Goal: Contribute content: Add original content to the website for others to see

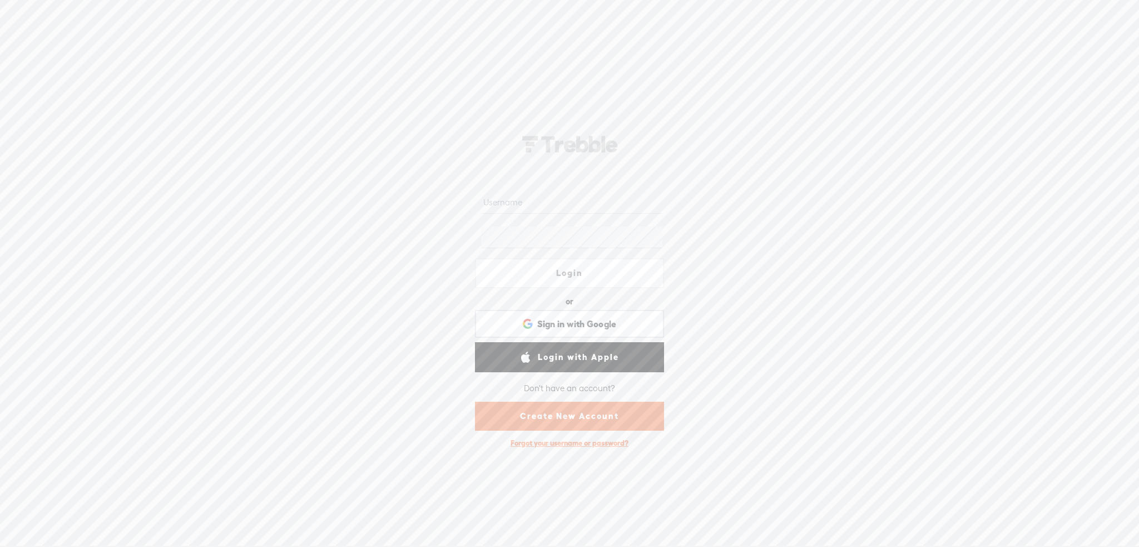
click at [574, 420] on link "Create New Account" at bounding box center [569, 416] width 189 height 29
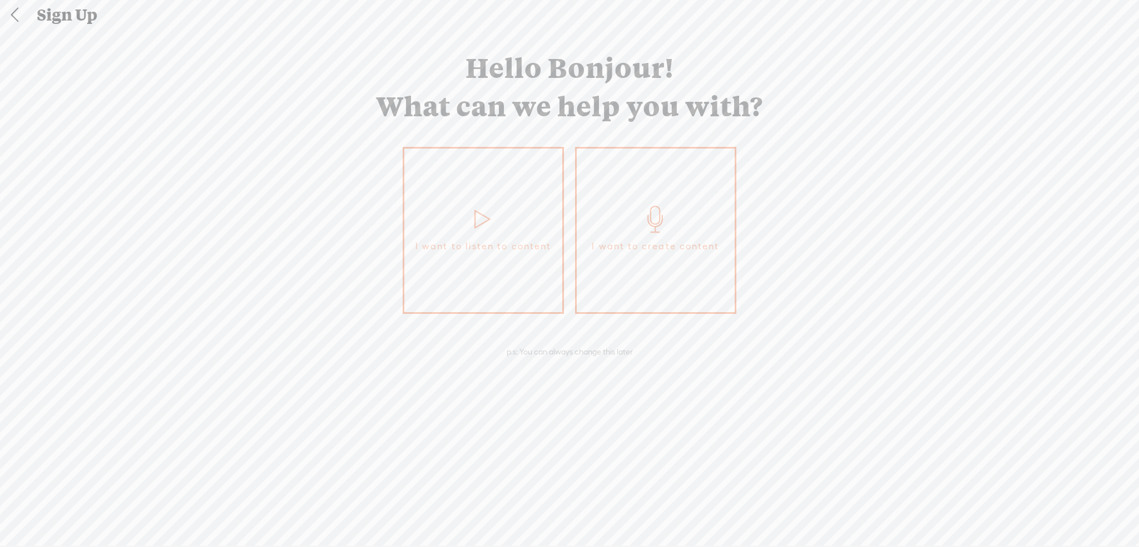
click at [646, 177] on link "I want to create content" at bounding box center [655, 230] width 161 height 167
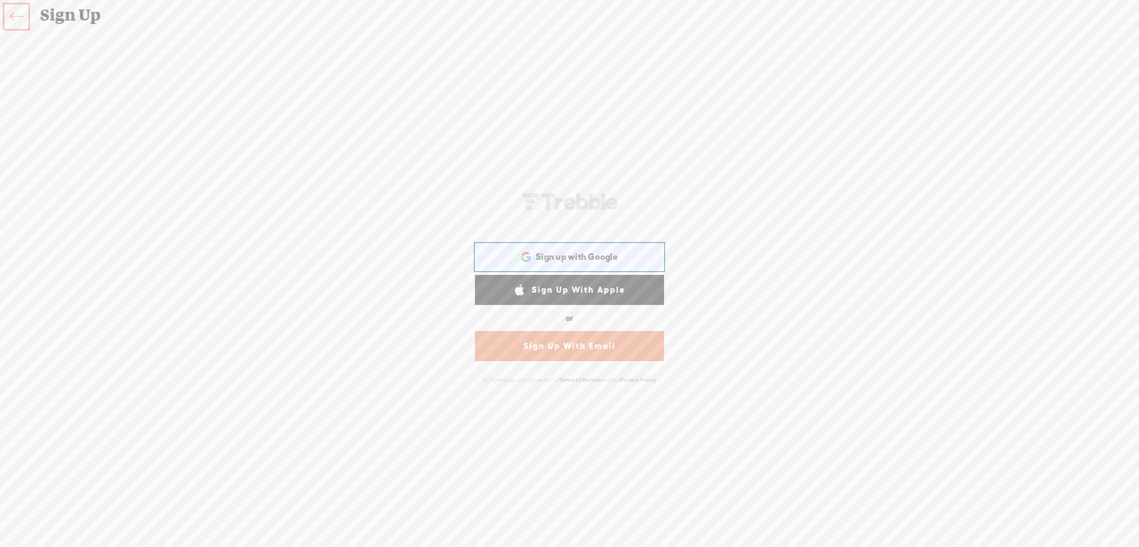
click at [578, 256] on span "Sign up with Google" at bounding box center [577, 257] width 82 height 12
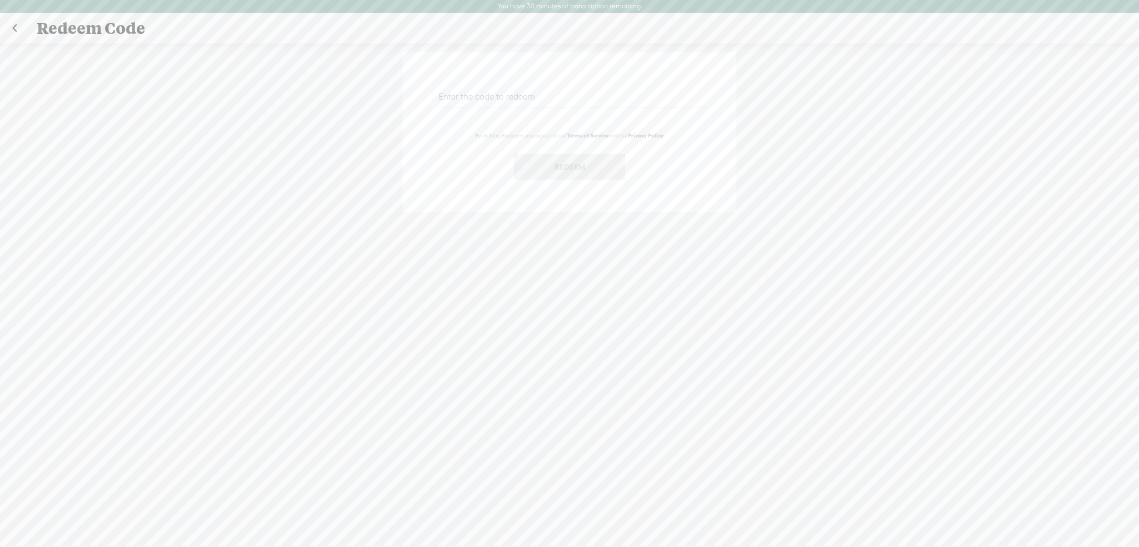
click at [520, 101] on input "text" at bounding box center [572, 97] width 270 height 22
paste input "XSXA-WMM8-FKE9-Z7KF-0823"
type input "XSXA-WMM8-FKE9-Z7KF-0823"
click at [581, 170] on button "Redeem" at bounding box center [569, 167] width 111 height 26
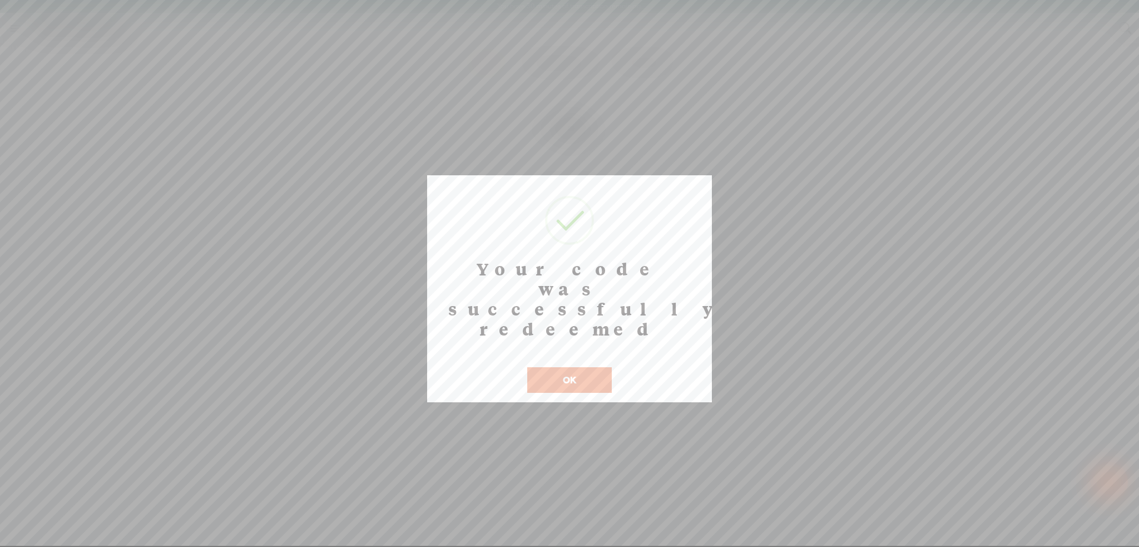
click at [562, 367] on button "OK" at bounding box center [569, 380] width 85 height 26
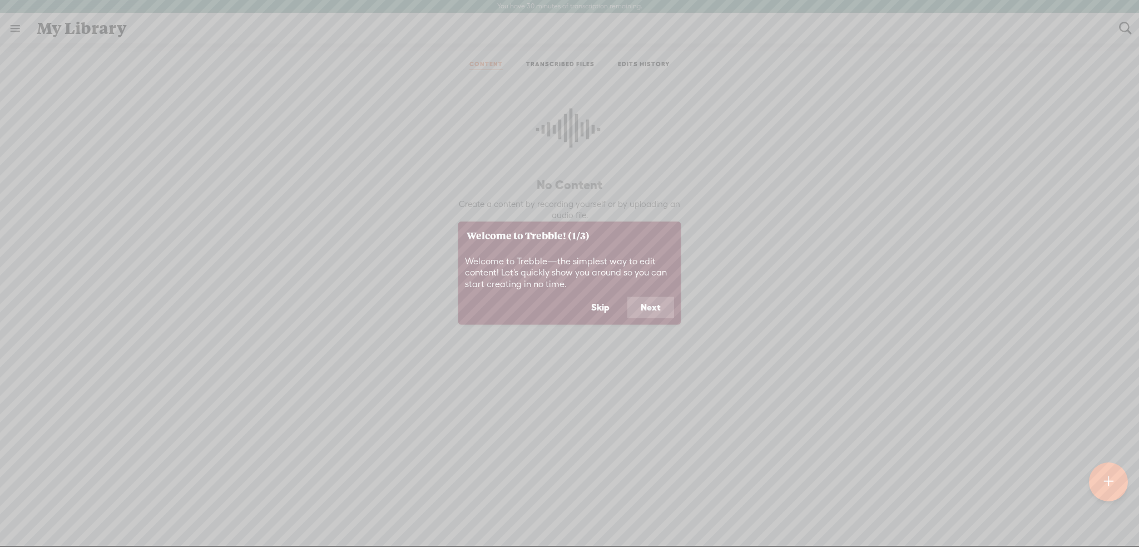
click at [652, 309] on button "Next" at bounding box center [651, 307] width 47 height 21
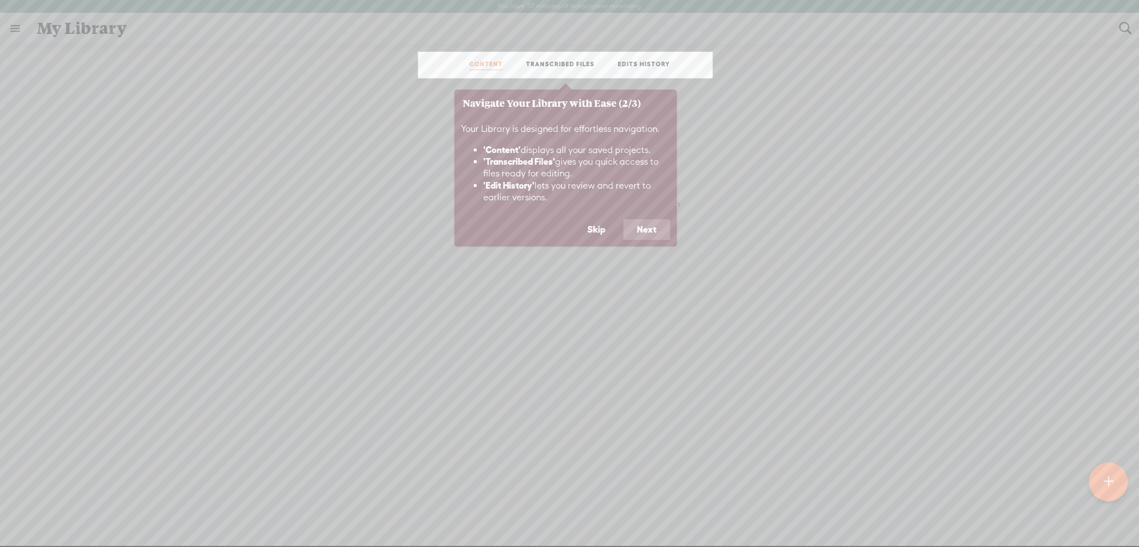
click at [645, 230] on button "Next" at bounding box center [647, 229] width 47 height 21
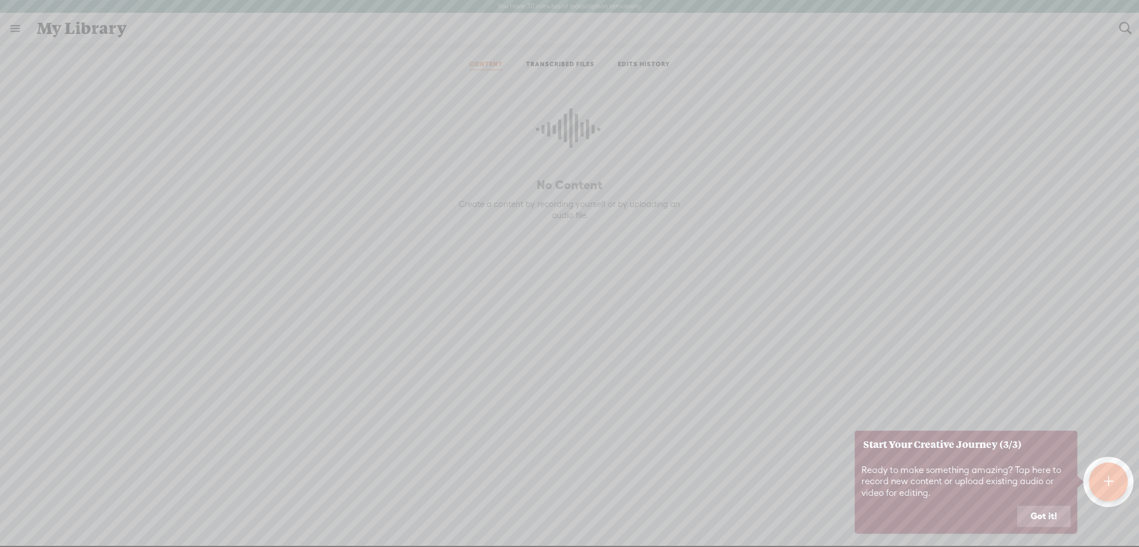
click at [1047, 520] on button "Got it!" at bounding box center [1044, 516] width 53 height 21
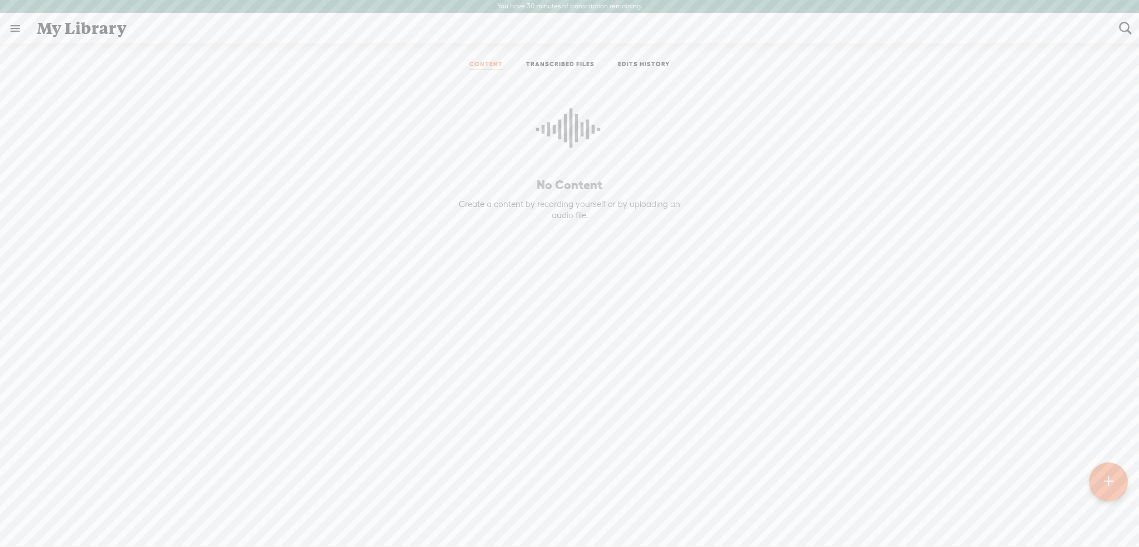
click at [1102, 482] on div at bounding box center [1109, 482] width 40 height 40
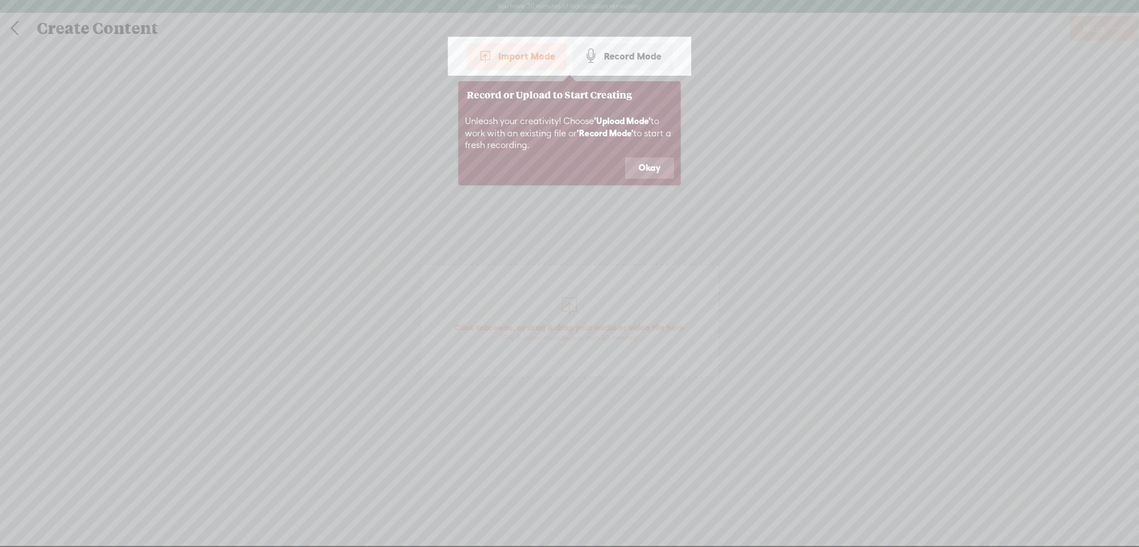
click at [650, 174] on button "Okay" at bounding box center [649, 167] width 49 height 21
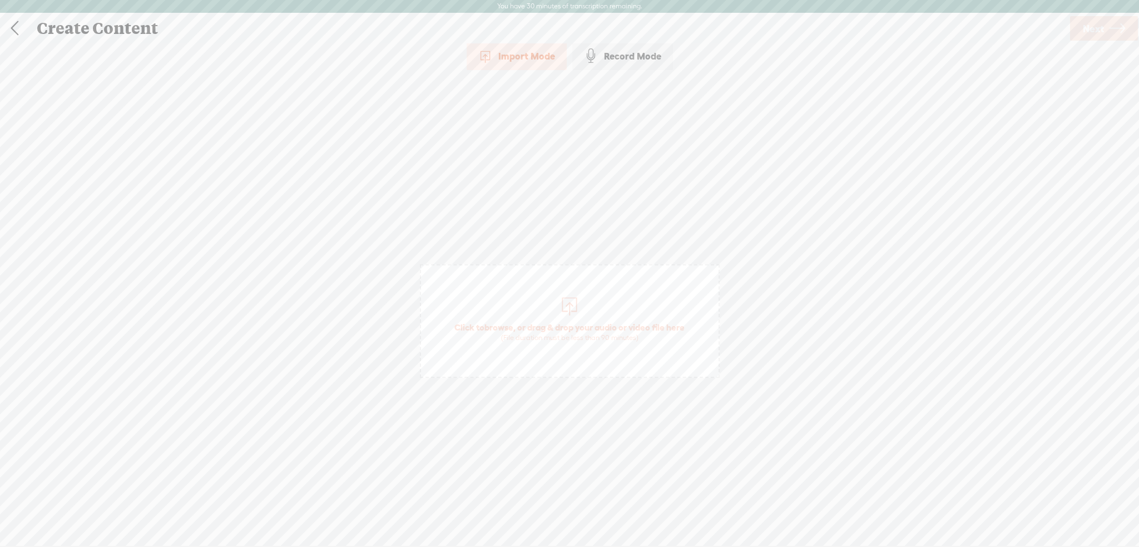
click at [633, 59] on div "Record Mode" at bounding box center [623, 56] width 101 height 28
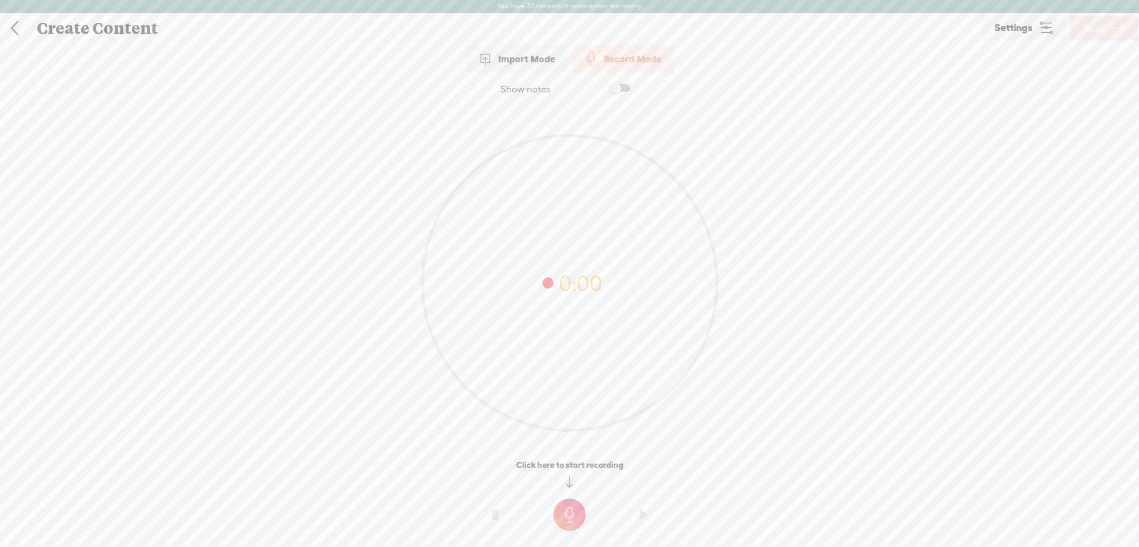
click at [569, 516] on t at bounding box center [570, 515] width 32 height 32
click at [567, 517] on t at bounding box center [570, 522] width 32 height 32
click at [1095, 32] on span "Next" at bounding box center [1093, 28] width 21 height 28
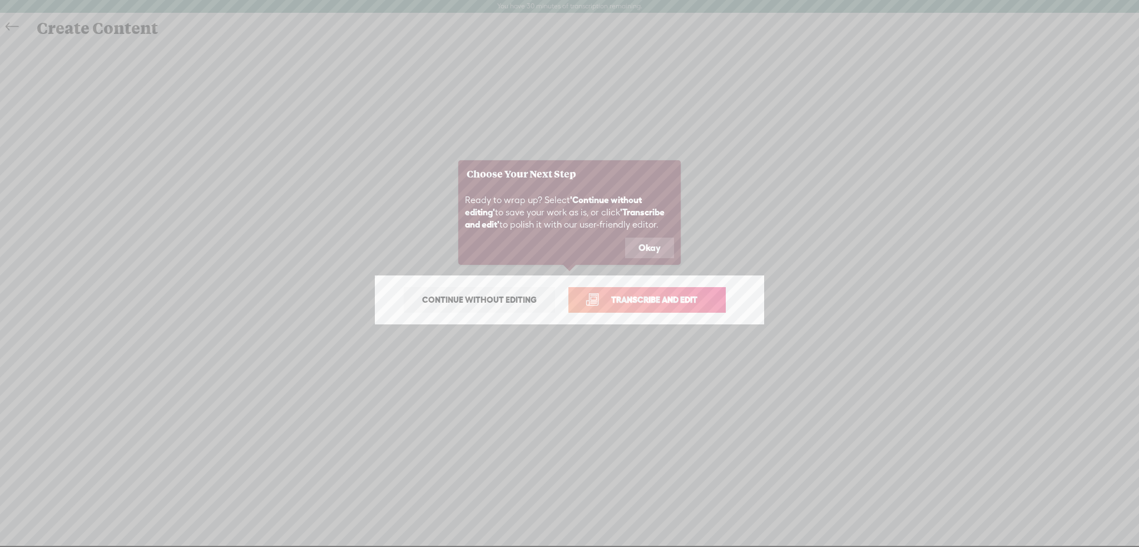
click at [692, 300] on span "Transcribe and edit" at bounding box center [655, 299] width 110 height 13
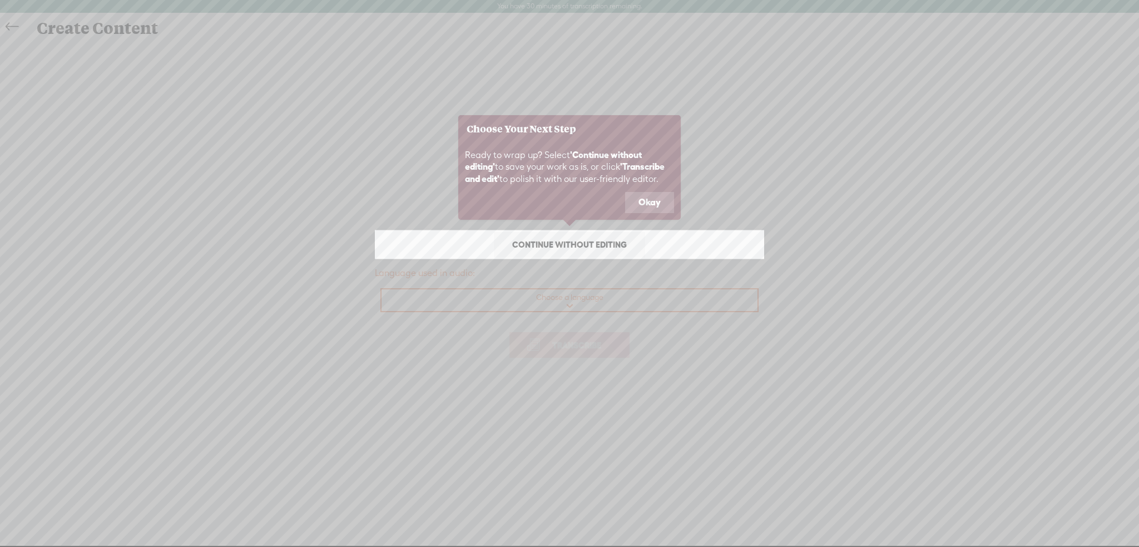
click at [643, 204] on button "Okay" at bounding box center [649, 202] width 49 height 21
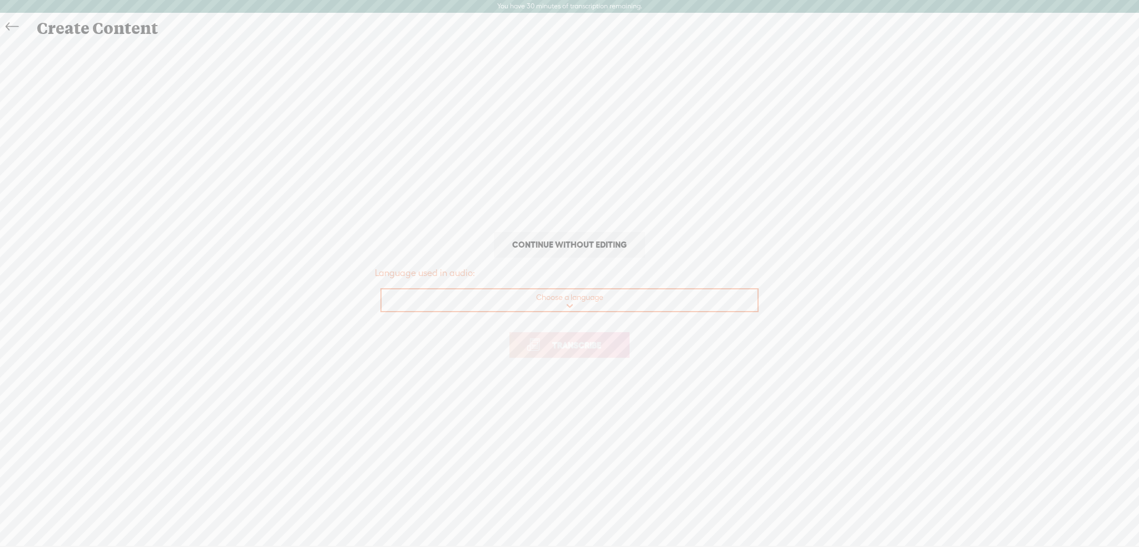
click at [577, 301] on select "Choose a language Afrikaans Albanian Amharic Arabic, Gulf Arabic, Modern Standa…" at bounding box center [570, 300] width 377 height 23
select select "en-US"
click at [382, 289] on select "Choose a language Afrikaans Albanian Amharic Arabic, Gulf Arabic, Modern Standa…" at bounding box center [570, 300] width 377 height 23
click at [585, 347] on span "Transcribe" at bounding box center [577, 345] width 72 height 13
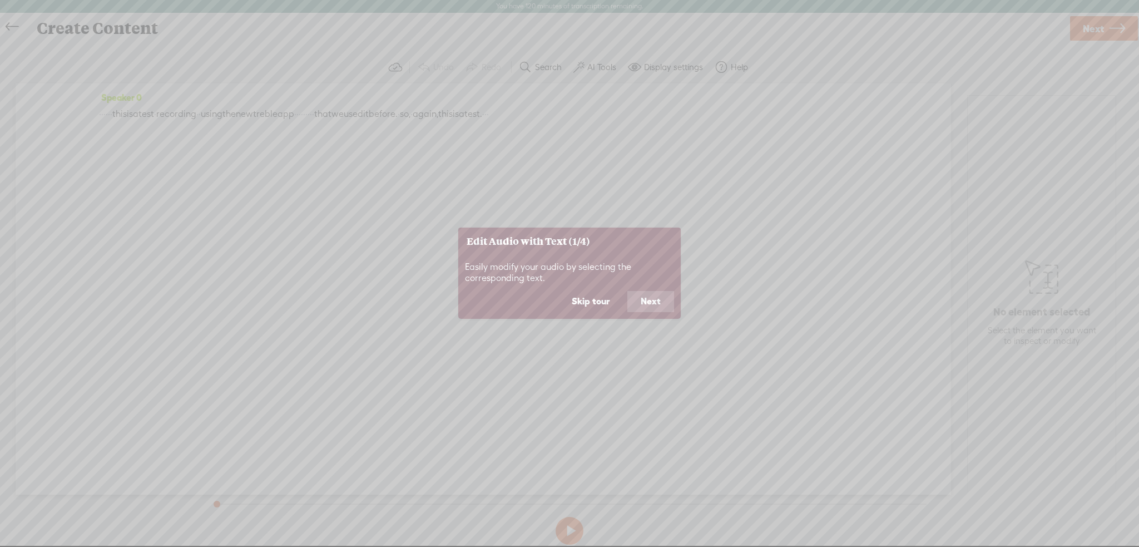
click at [652, 305] on button "Next" at bounding box center [651, 301] width 47 height 21
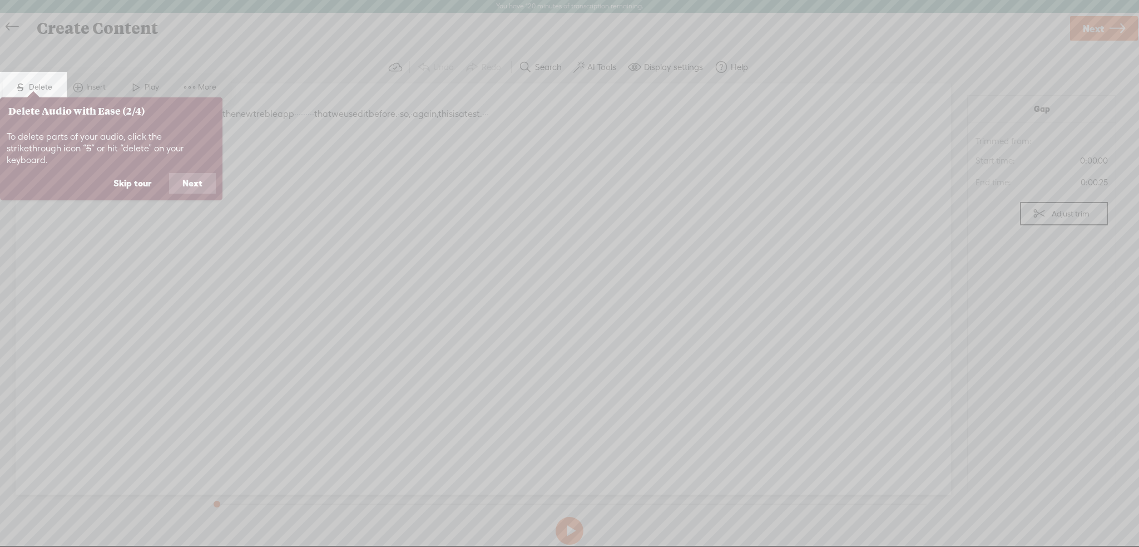
click at [188, 173] on button "Next" at bounding box center [192, 183] width 47 height 21
click at [193, 184] on button "Next" at bounding box center [192, 183] width 47 height 21
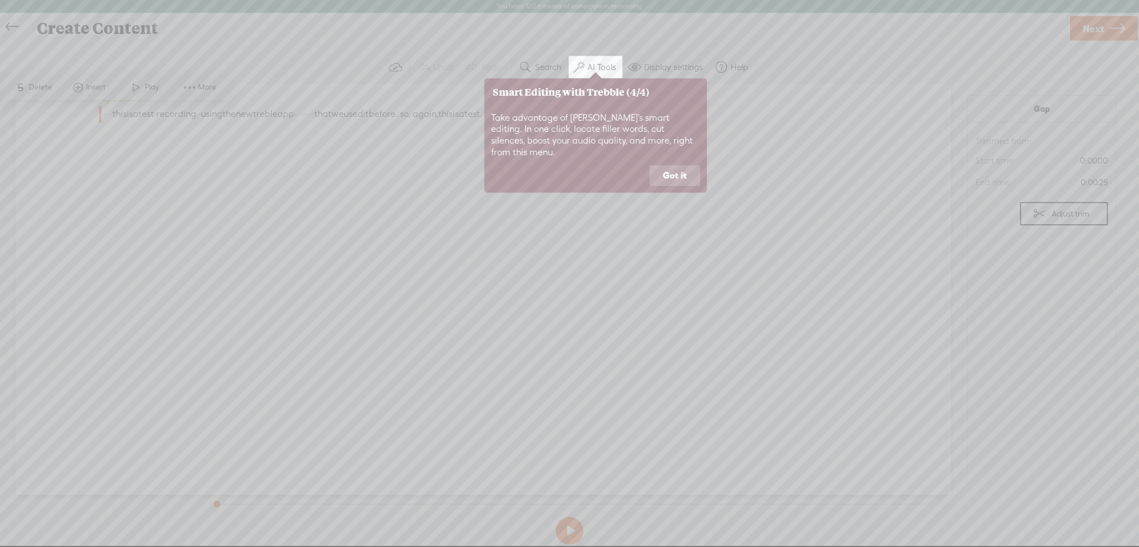
click at [678, 166] on button "Got it" at bounding box center [675, 175] width 51 height 21
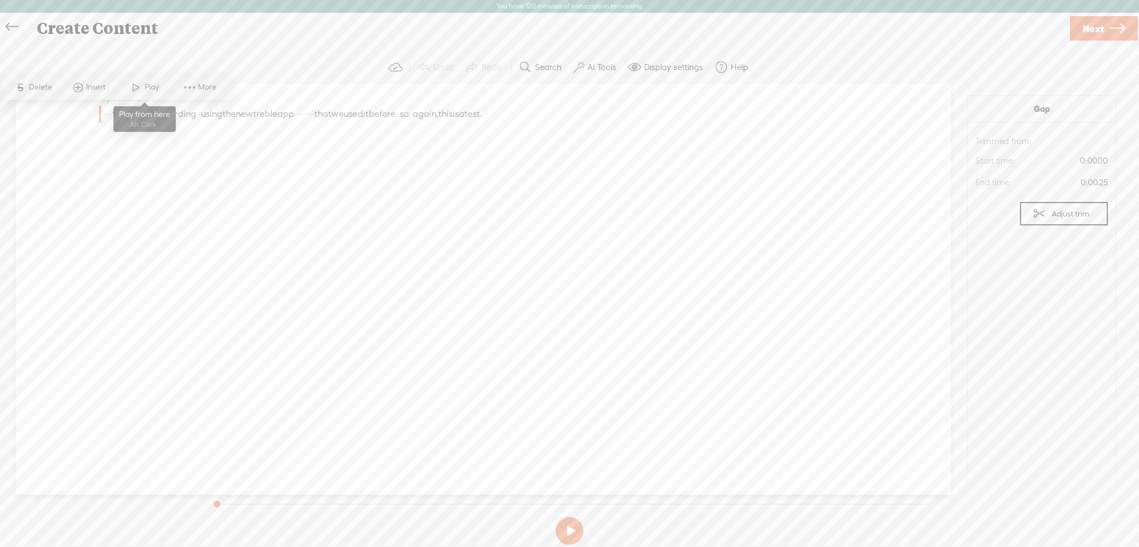
click at [141, 90] on span at bounding box center [136, 87] width 17 height 20
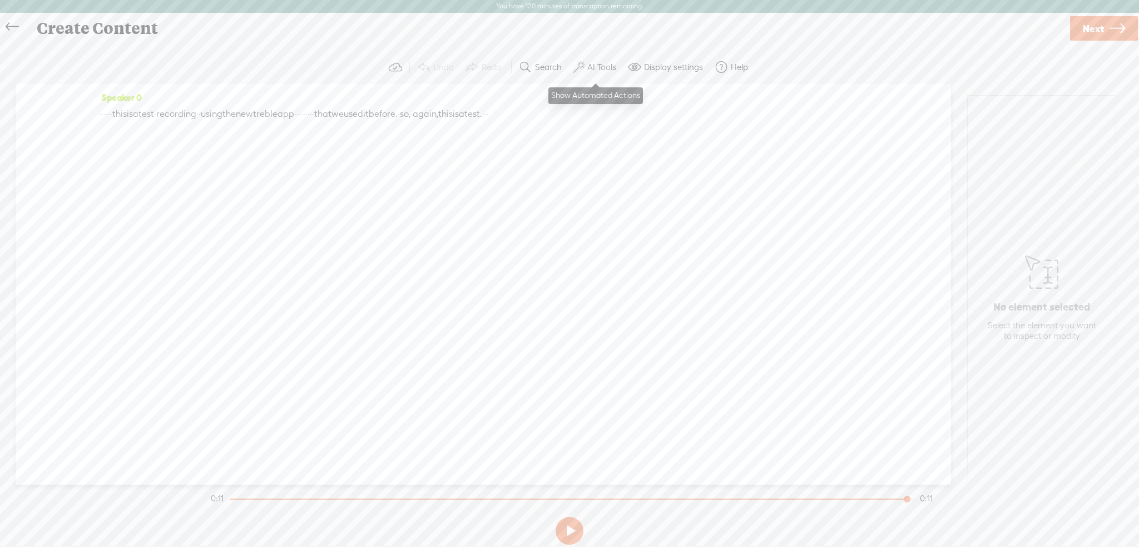
click at [593, 68] on label "AI Tools" at bounding box center [602, 67] width 29 height 11
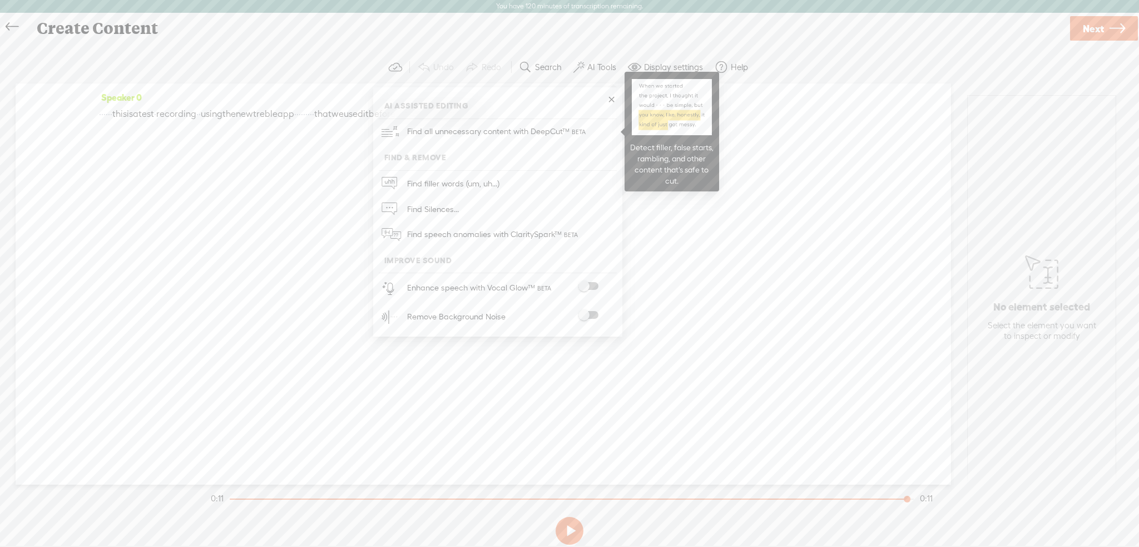
click at [509, 131] on span "Find all unnecessary content with DeepCut™" at bounding box center [497, 132] width 189 height 26
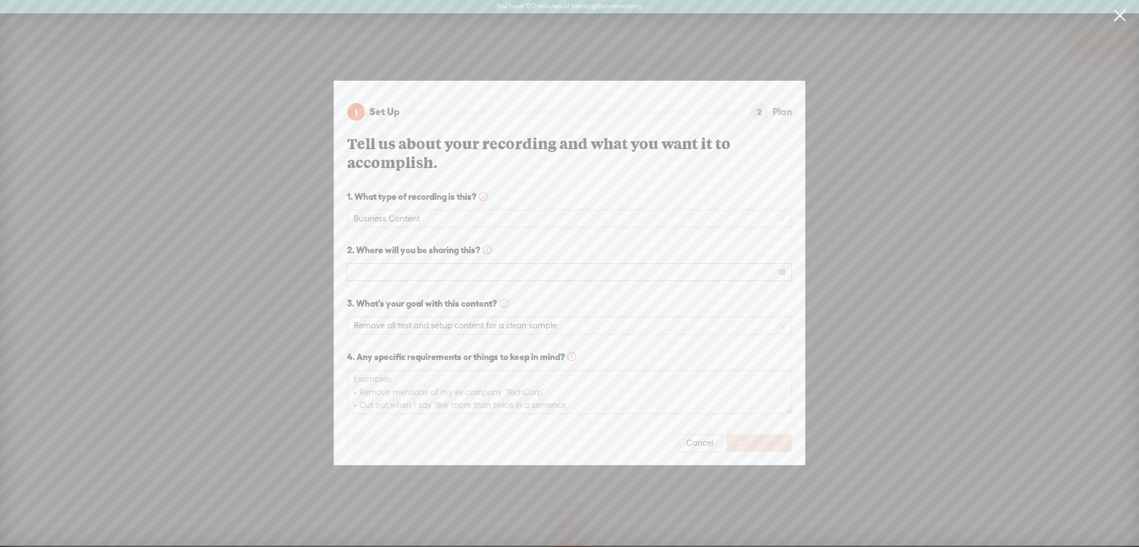
click at [496, 267] on span at bounding box center [570, 272] width 432 height 17
click at [486, 310] on div "Podcast (Spotify, Apple Podcasts, etc.)" at bounding box center [569, 307] width 427 height 13
click at [574, 326] on span "Remove all test and setup content for a clean sample" at bounding box center [570, 325] width 432 height 17
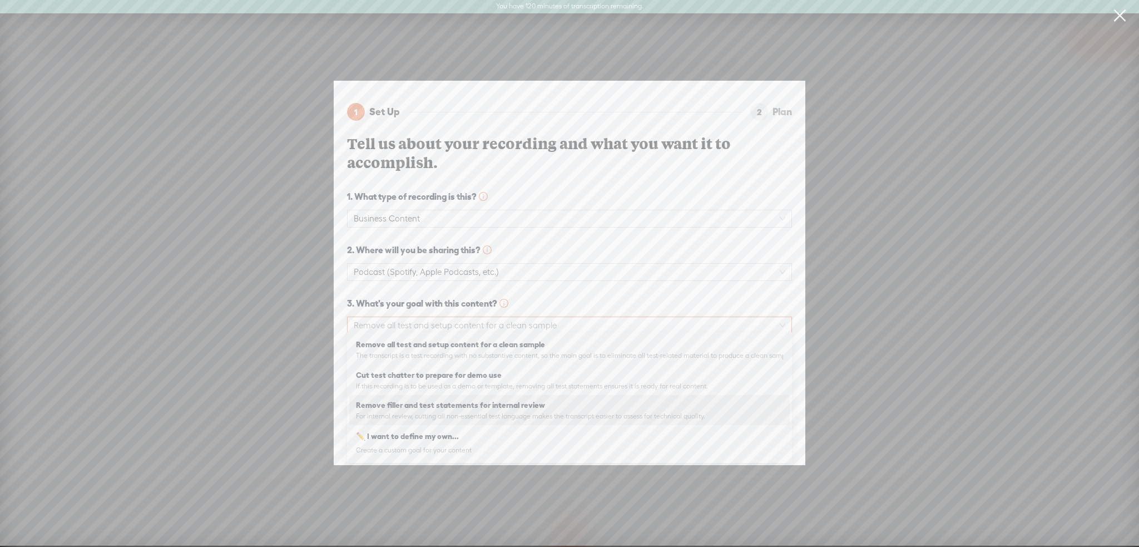
click at [549, 411] on div "Remove filler and test statements for internal review 80% For internal review, …" at bounding box center [569, 410] width 427 height 26
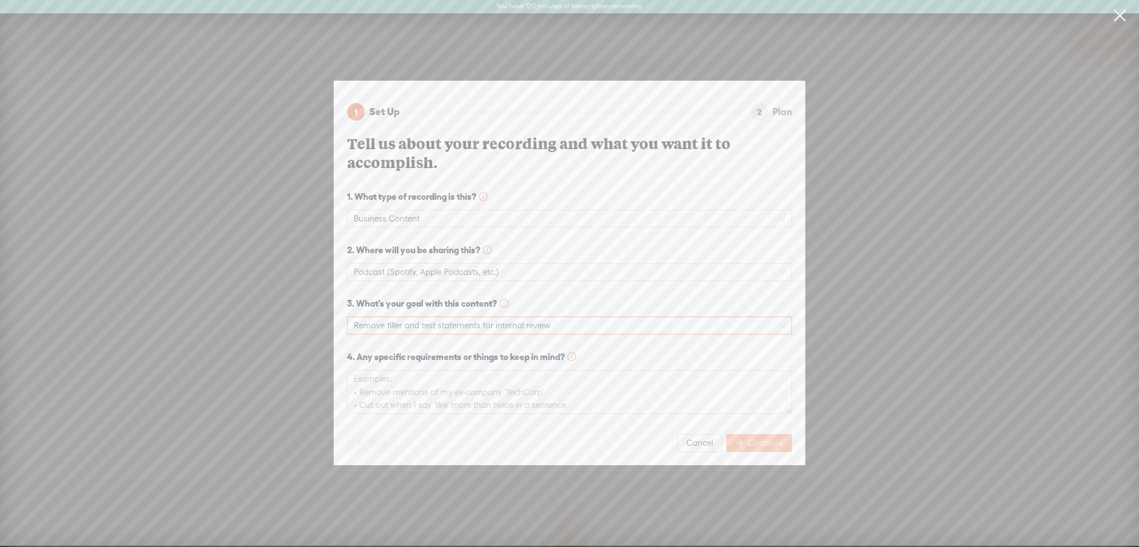
click at [747, 441] on button "Continue" at bounding box center [760, 443] width 66 height 18
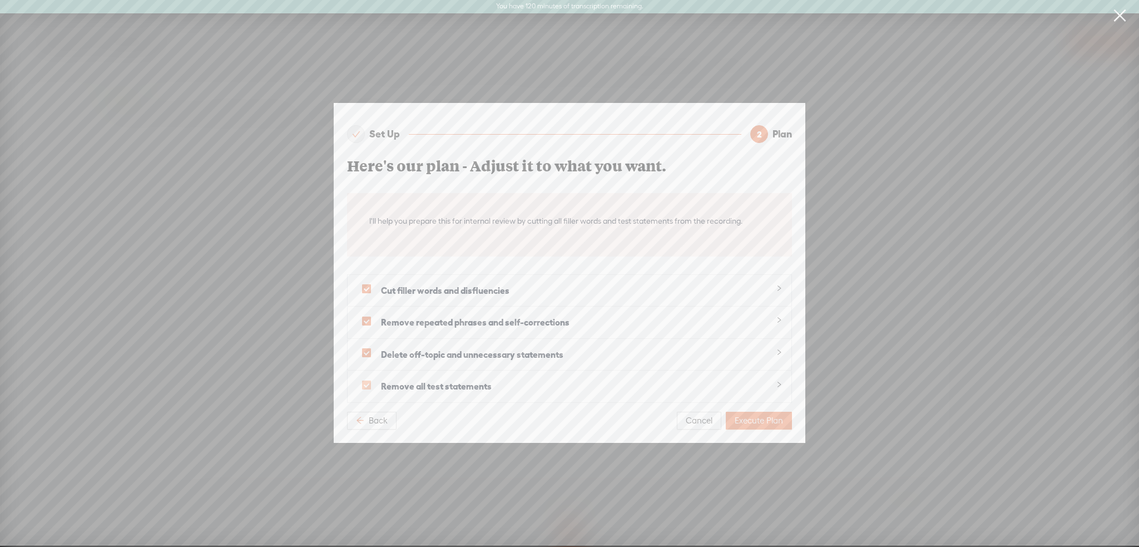
click at [372, 378] on label at bounding box center [367, 385] width 20 height 14
click at [371, 381] on input "checkbox" at bounding box center [366, 385] width 9 height 9
checkbox input "false"
click at [748, 415] on span "Execute Plan" at bounding box center [759, 420] width 48 height 11
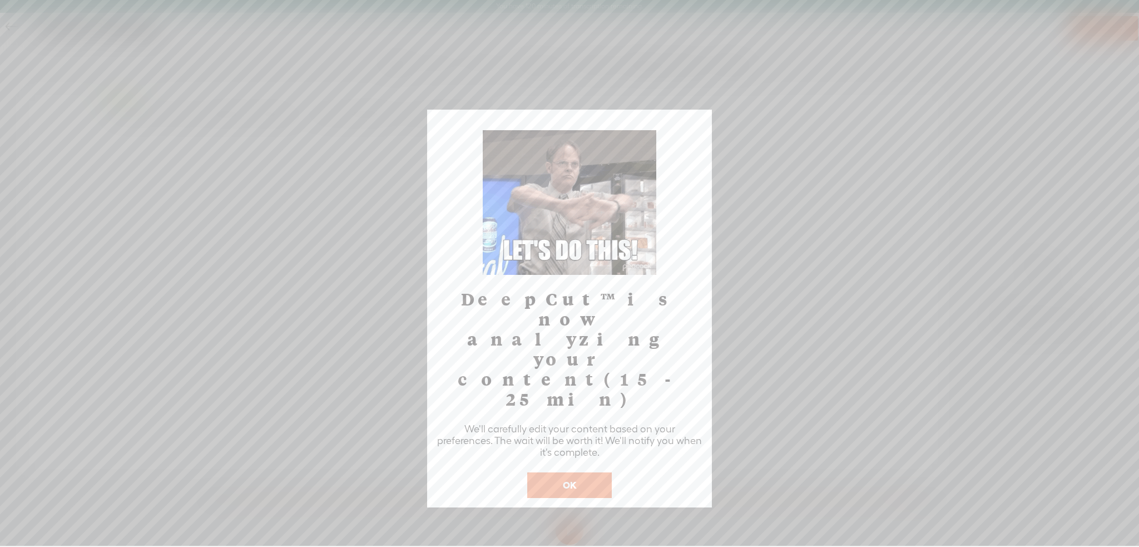
click at [571, 472] on button "OK" at bounding box center [569, 485] width 85 height 26
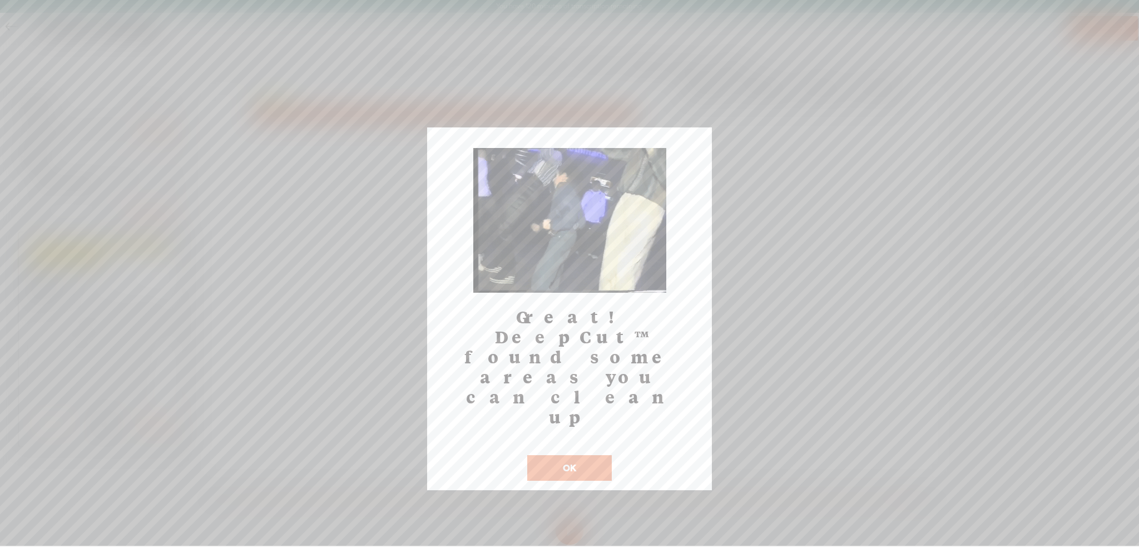
click at [581, 455] on button "OK" at bounding box center [569, 468] width 85 height 26
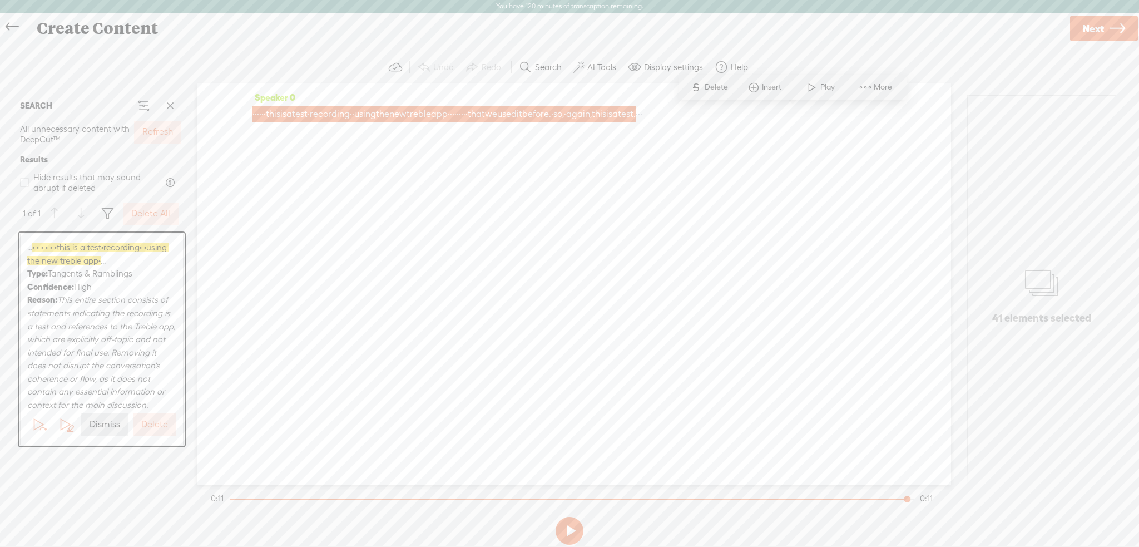
click at [104, 424] on label "Dismiss" at bounding box center [105, 425] width 31 height 12
click at [751, 197] on div "Speaker 0 · · · · · · this is a test · recording · · using the new treble app ·…" at bounding box center [574, 283] width 754 height 401
click at [574, 524] on button at bounding box center [570, 531] width 28 height 28
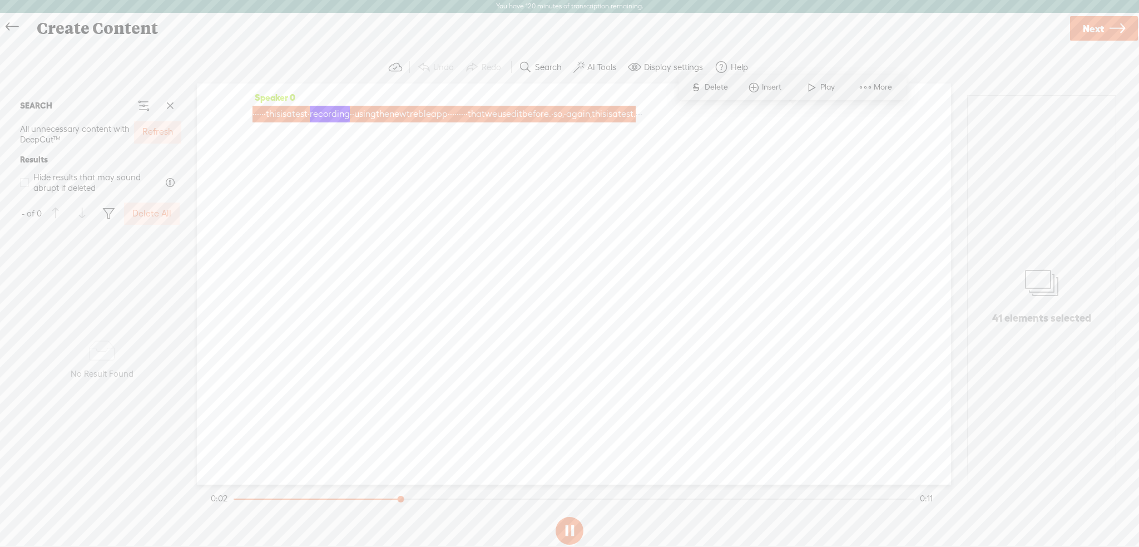
click at [570, 532] on button at bounding box center [570, 531] width 28 height 28
click at [595, 64] on label "AI Tools" at bounding box center [602, 67] width 29 height 11
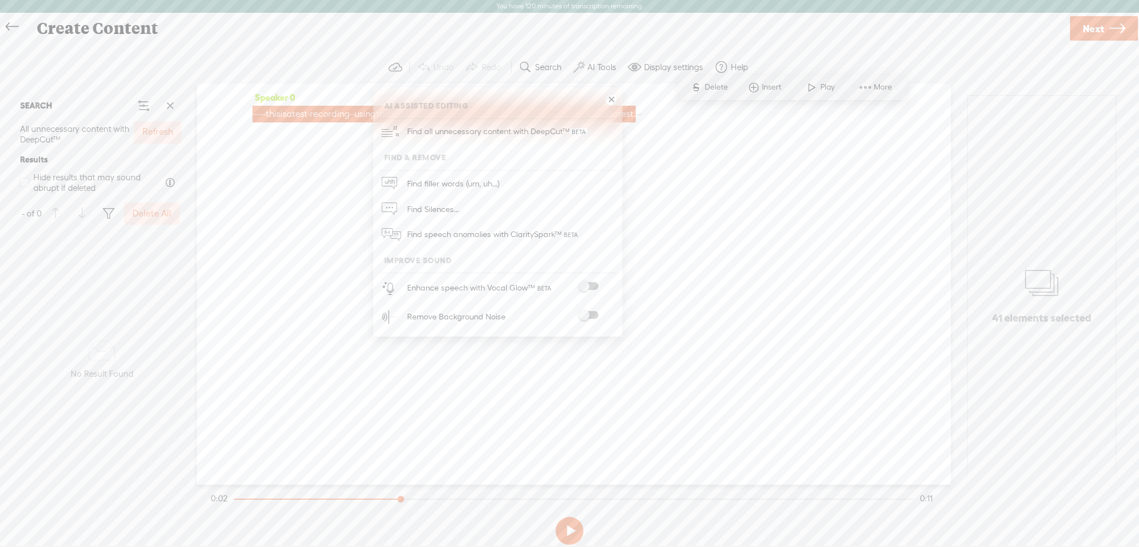
click at [586, 314] on span at bounding box center [589, 315] width 20 height 8
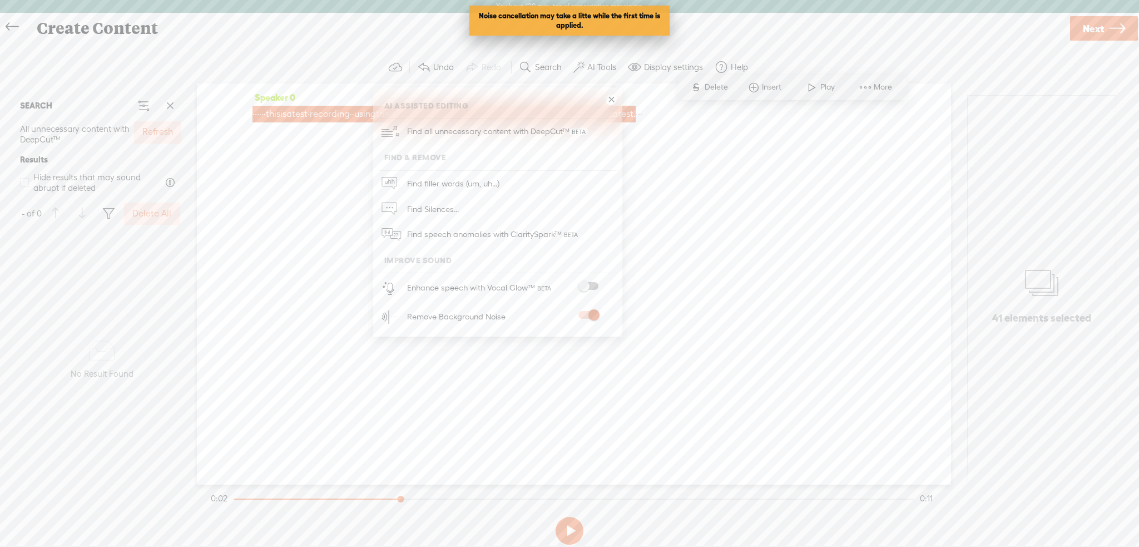
click at [587, 284] on span at bounding box center [589, 286] width 20 height 8
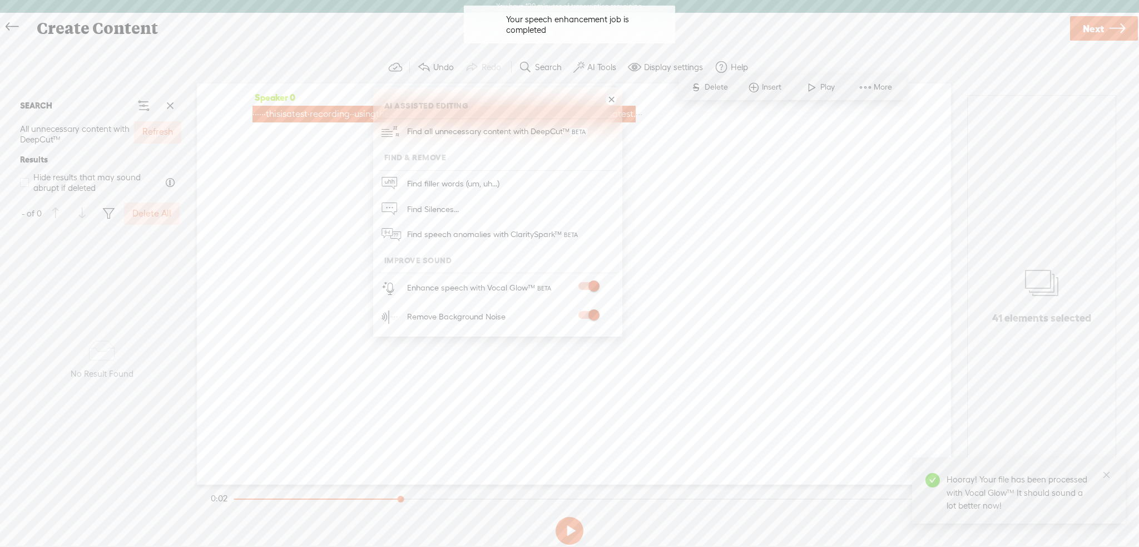
click at [718, 332] on div "Speaker 0 · · · · · · this is a test · recording · · using the new treble app ·…" at bounding box center [574, 283] width 754 height 401
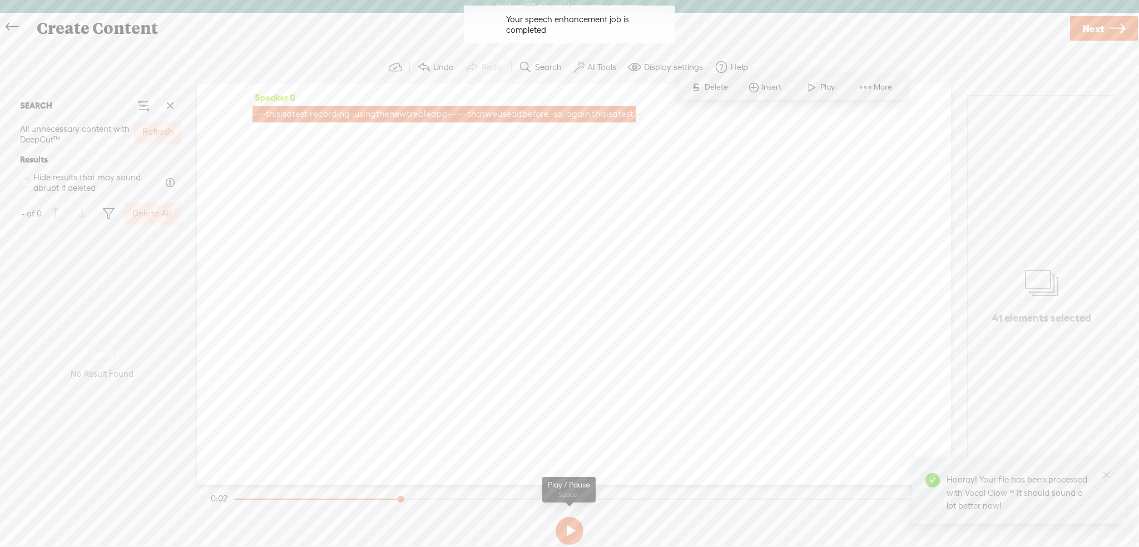
click at [574, 530] on button at bounding box center [570, 531] width 28 height 28
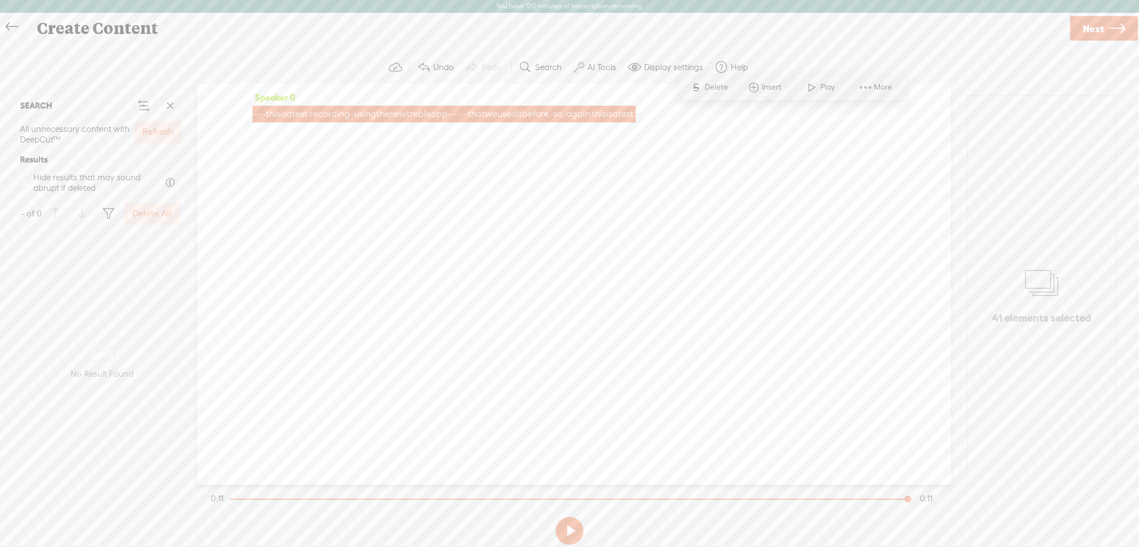
click at [450, 114] on span "·" at bounding box center [449, 114] width 2 height 17
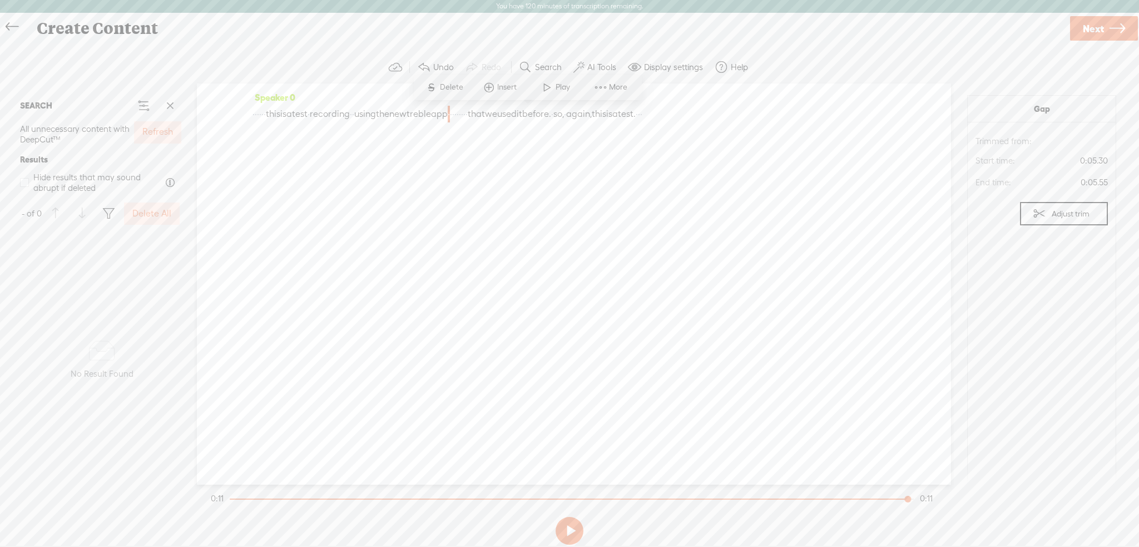
click at [546, 84] on span at bounding box center [547, 87] width 17 height 20
drag, startPoint x: 583, startPoint y: 116, endPoint x: 524, endPoint y: 119, distance: 59.6
click at [524, 119] on div "· · · · · · this is a test · recording · · using the new treble app · · · · · ·…" at bounding box center [574, 114] width 643 height 17
drag, startPoint x: 581, startPoint y: 172, endPoint x: 588, endPoint y: 179, distance: 9.8
click at [584, 174] on div "Speaker 0 · · · · · · this is a test · recording · · using the new treble app ·…" at bounding box center [574, 283] width 754 height 401
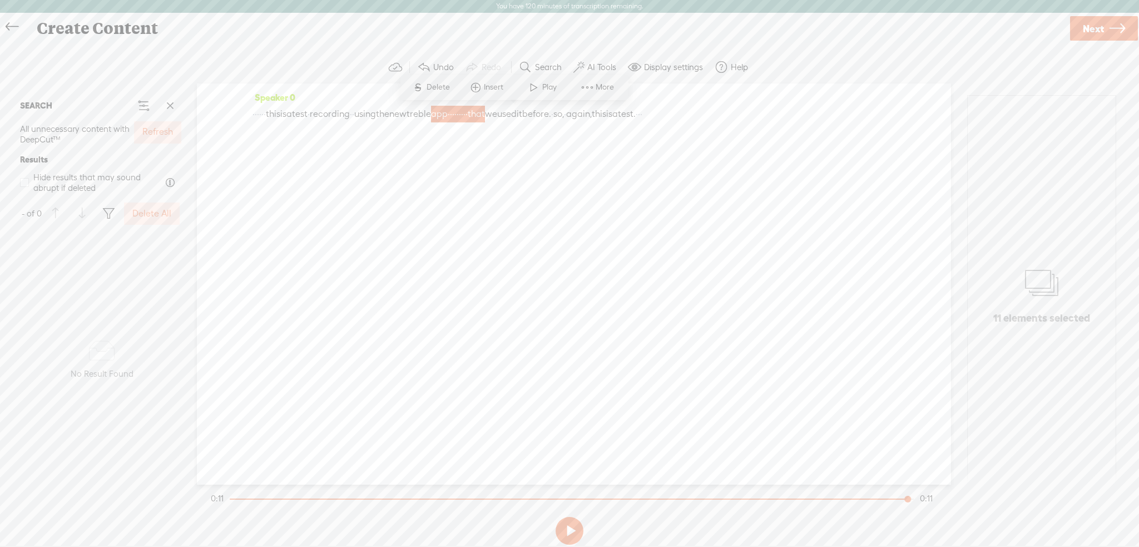
click at [466, 114] on span "·" at bounding box center [464, 114] width 2 height 17
drag, startPoint x: 579, startPoint y: 112, endPoint x: 525, endPoint y: 113, distance: 53.4
click at [525, 113] on div "· · · · · · this is a test · recording · · using the new treble app · · · · · ·…" at bounding box center [574, 114] width 643 height 17
click at [441, 90] on span "Delete" at bounding box center [453, 87] width 26 height 11
click at [566, 529] on button at bounding box center [570, 531] width 28 height 28
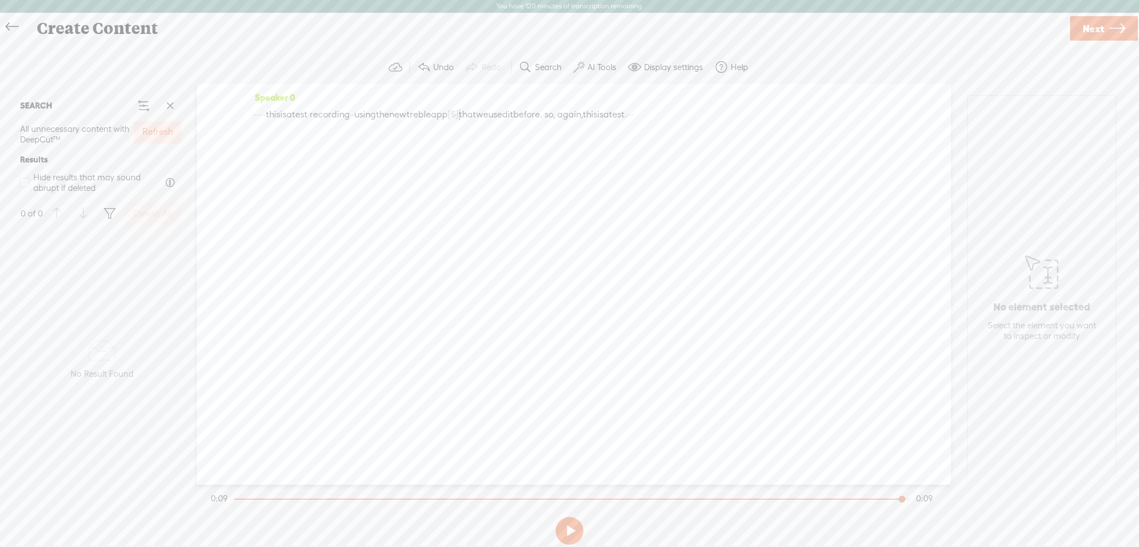
drag, startPoint x: 289, startPoint y: 115, endPoint x: 251, endPoint y: 117, distance: 37.9
click at [252, 117] on div "Speaker 0 · · · · · · this is a test · recording · · using the new treble app […" at bounding box center [574, 283] width 754 height 401
click at [352, 116] on span "·" at bounding box center [351, 114] width 2 height 17
drag, startPoint x: 652, startPoint y: 117, endPoint x: 629, endPoint y: 116, distance: 23.4
click at [629, 116] on div "[S] · · · · · · this is a test · recording · [S] · using the new treble app [S]…" at bounding box center [574, 114] width 643 height 17
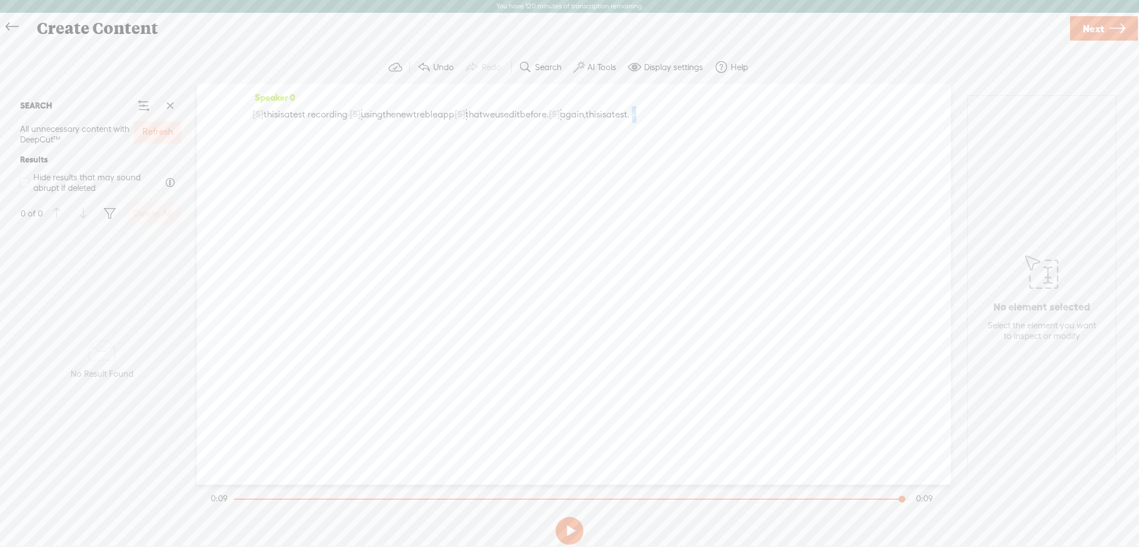
drag, startPoint x: 734, startPoint y: 114, endPoint x: 763, endPoint y: 114, distance: 29.5
click at [763, 114] on div "[S] · · · · · · this is a test · recording · [S] · using the new treble app [S]…" at bounding box center [574, 114] width 643 height 17
click at [566, 532] on button at bounding box center [570, 531] width 28 height 28
click at [483, 114] on span "that" at bounding box center [474, 114] width 17 height 17
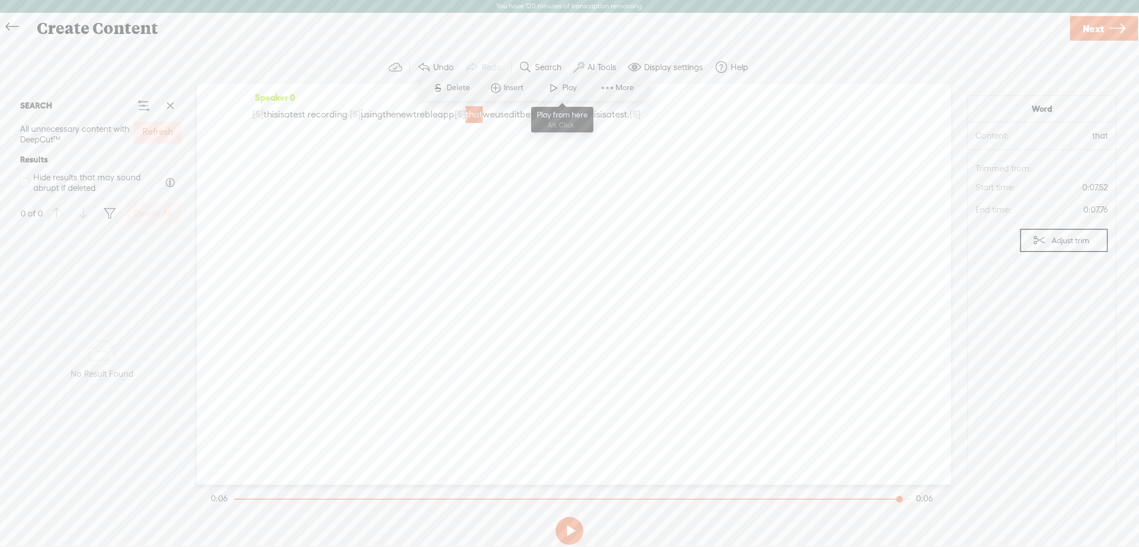
click at [551, 93] on span at bounding box center [554, 88] width 17 height 20
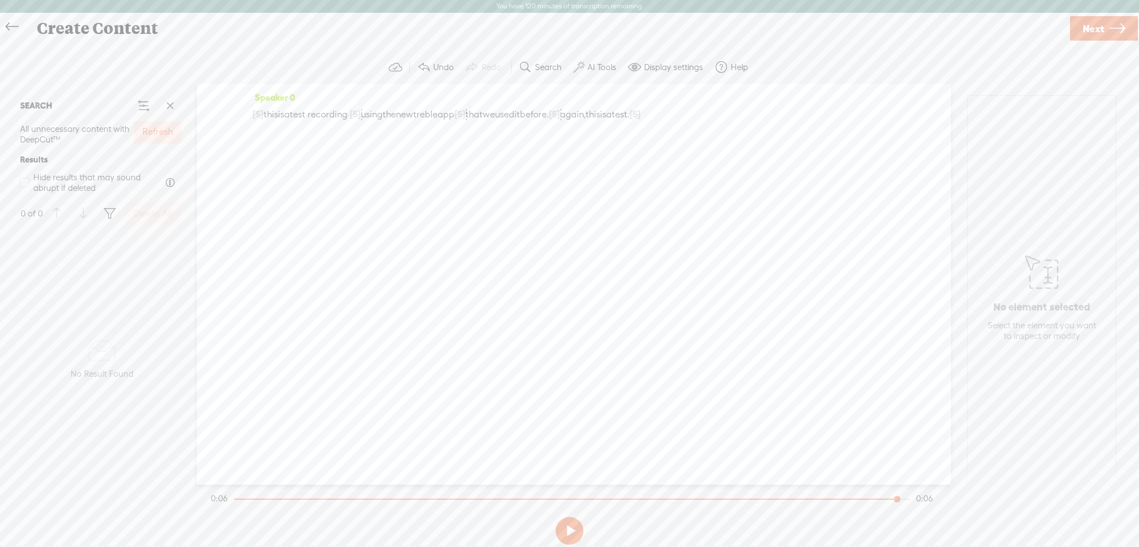
click at [8, 21] on icon at bounding box center [12, 26] width 13 height 25
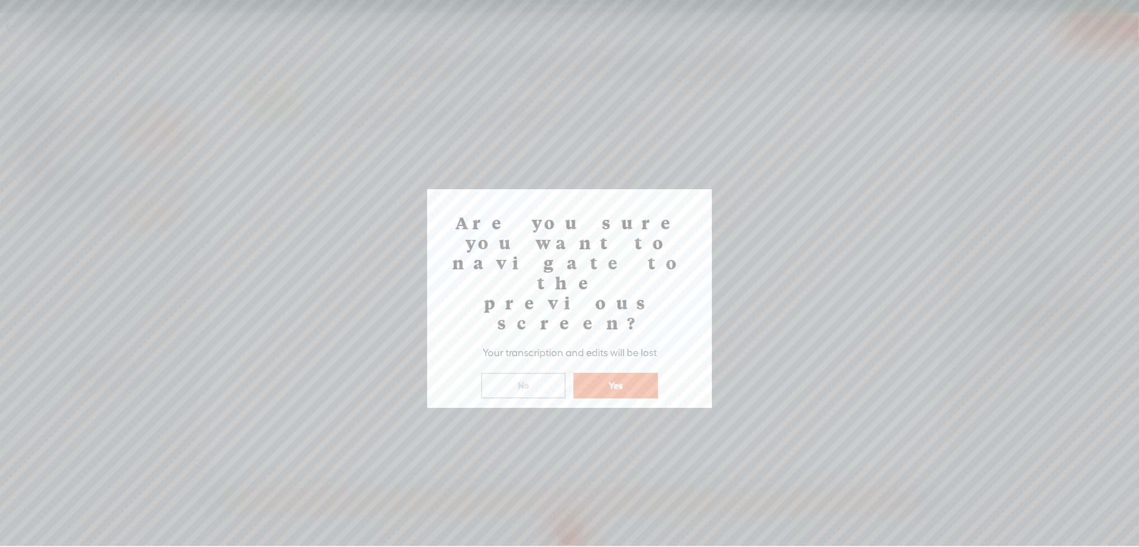
click at [596, 373] on button "Yes" at bounding box center [616, 386] width 85 height 26
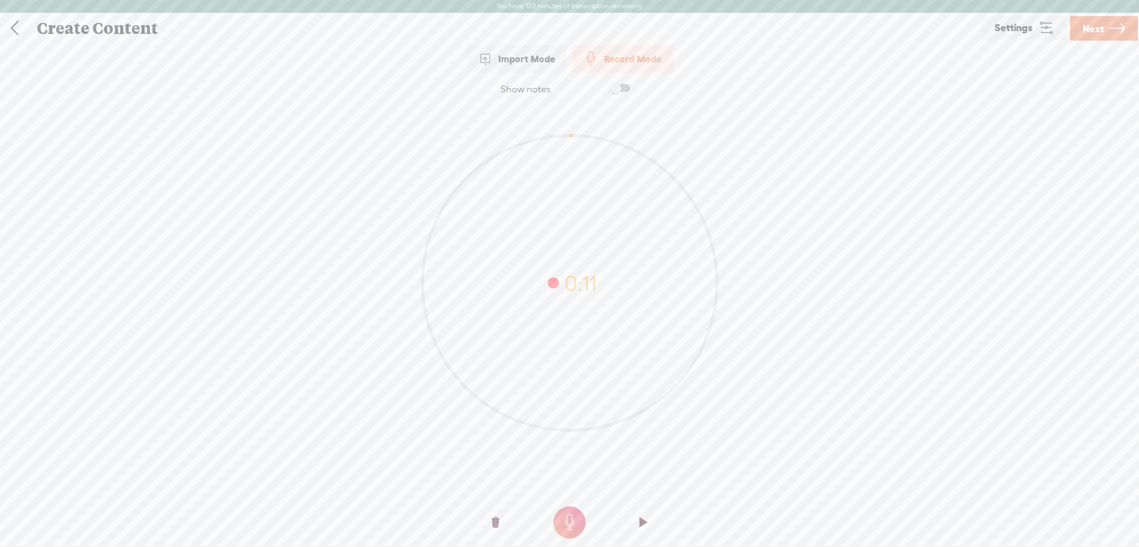
click at [19, 34] on link at bounding box center [15, 28] width 28 height 29
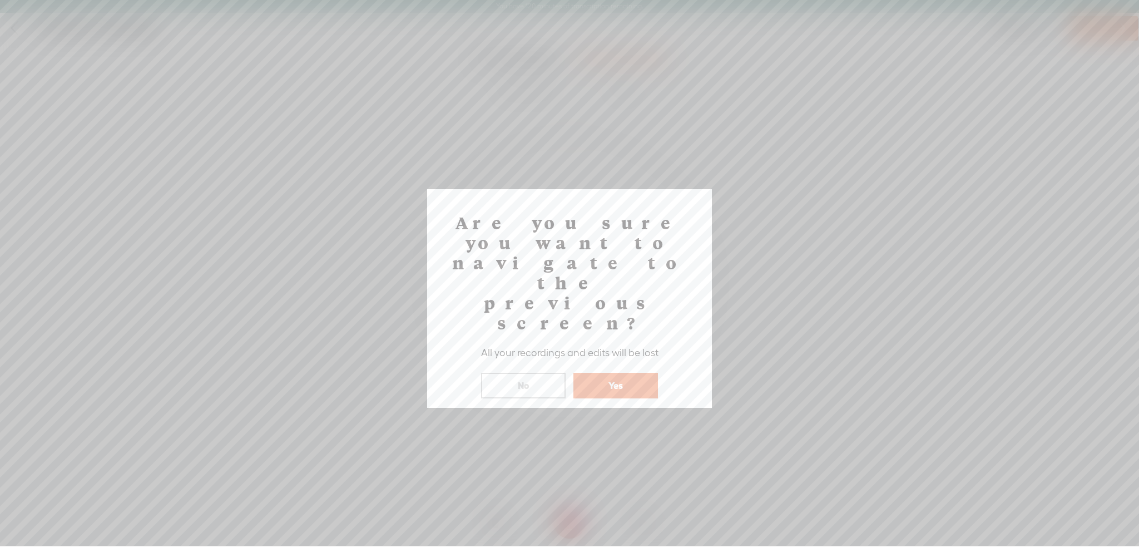
click at [594, 358] on div "Yes" at bounding box center [616, 378] width 90 height 40
click at [620, 373] on button "Yes" at bounding box center [616, 386] width 85 height 26
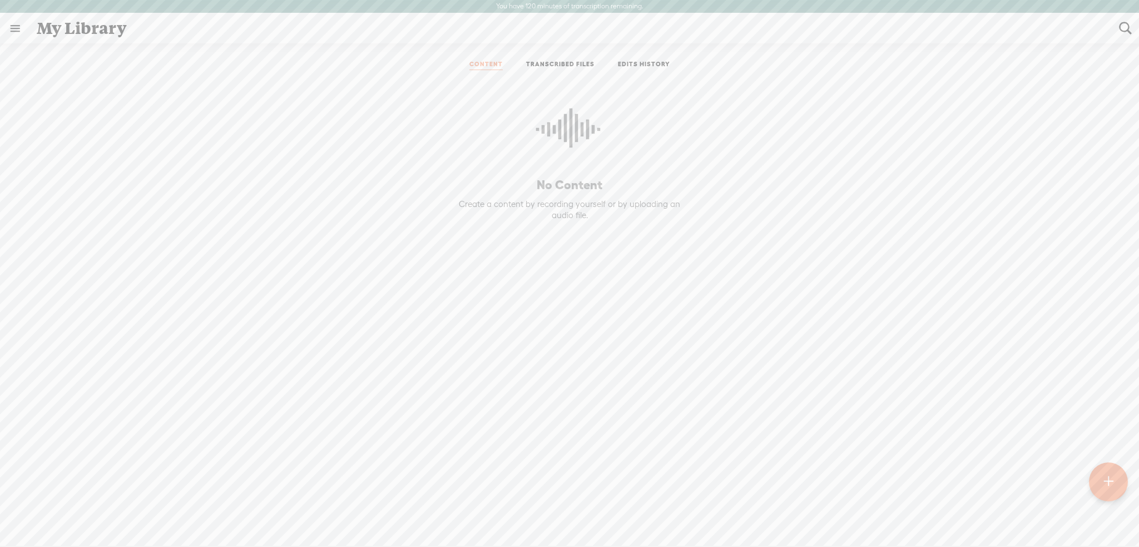
drag, startPoint x: 63, startPoint y: 1, endPoint x: 753, endPoint y: 237, distance: 728.8
click at [748, 244] on div "No Content Create a content by recording yourself or by uploading an audio file." at bounding box center [569, 290] width 1123 height 425
click at [13, 24] on link at bounding box center [15, 28] width 29 height 29
click at [1110, 491] on t at bounding box center [1109, 482] width 10 height 26
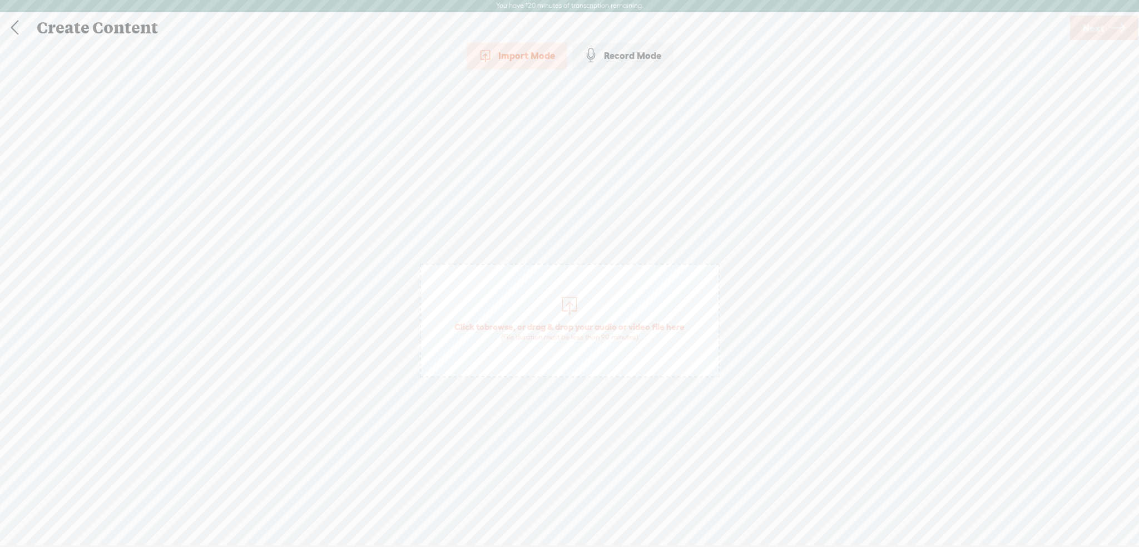
click at [567, 326] on span "Click to browse , or drag & drop your audio or video file here (File duration m…" at bounding box center [569, 331] width 241 height 32
click at [1108, 36] on link "Next" at bounding box center [1104, 28] width 68 height 24
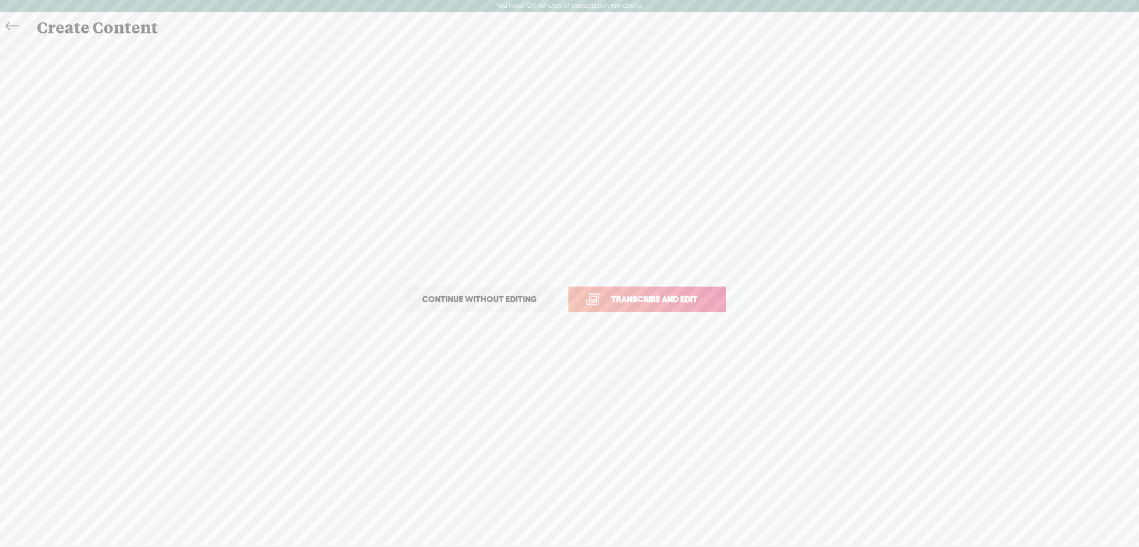
click at [610, 303] on span "Transcribe and edit" at bounding box center [655, 299] width 110 height 13
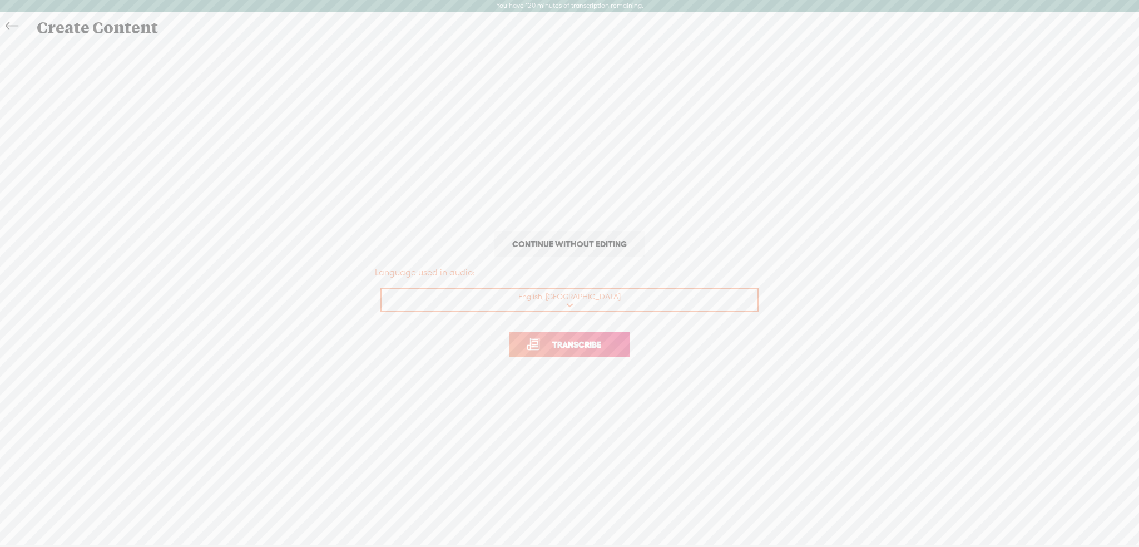
click at [580, 348] on span "Transcribe" at bounding box center [577, 344] width 72 height 13
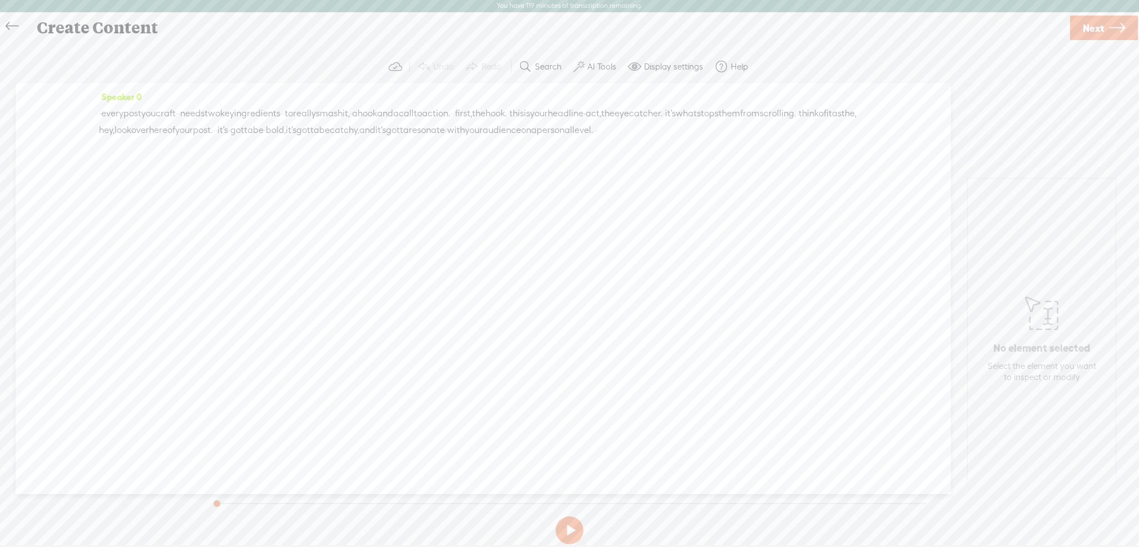
click at [567, 529] on button at bounding box center [570, 530] width 28 height 28
drag, startPoint x: 208, startPoint y: 115, endPoint x: 198, endPoint y: 116, distance: 9.5
click at [198, 116] on div "· every post you craft · · needs two key ingredients · · to really smash it, · …" at bounding box center [483, 121] width 769 height 33
click at [576, 525] on button at bounding box center [570, 530] width 28 height 28
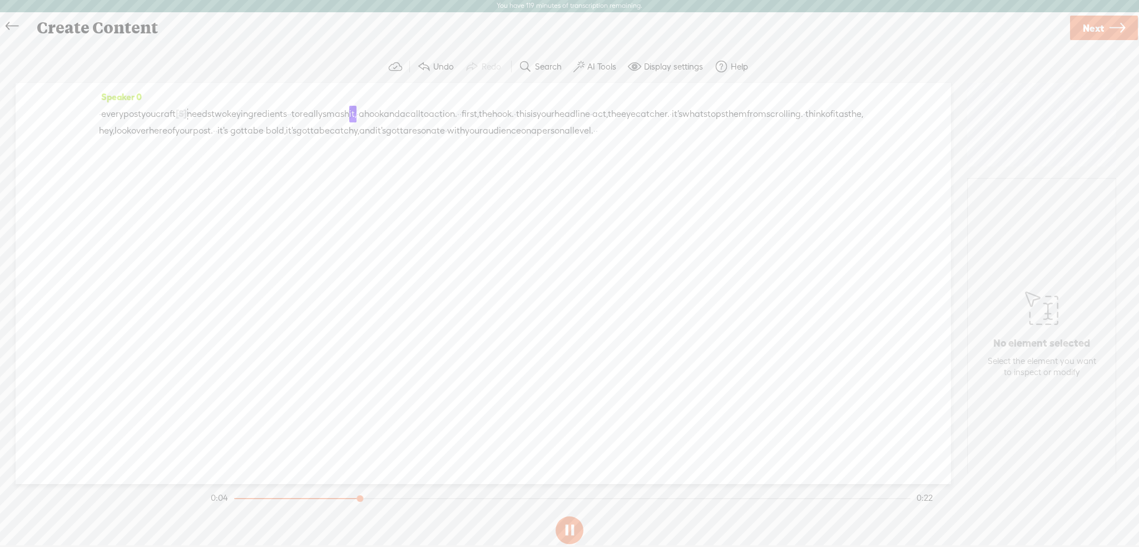
click at [292, 113] on span "·" at bounding box center [290, 114] width 2 height 17
click at [468, 115] on span "·" at bounding box center [467, 114] width 2 height 17
click at [230, 132] on span "·" at bounding box center [229, 130] width 2 height 17
drag, startPoint x: 476, startPoint y: 134, endPoint x: 469, endPoint y: 135, distance: 7.3
click at [469, 135] on div "· every post you craft [S] · · needs two key ingredients · [S] · to really smas…" at bounding box center [483, 122] width 769 height 34
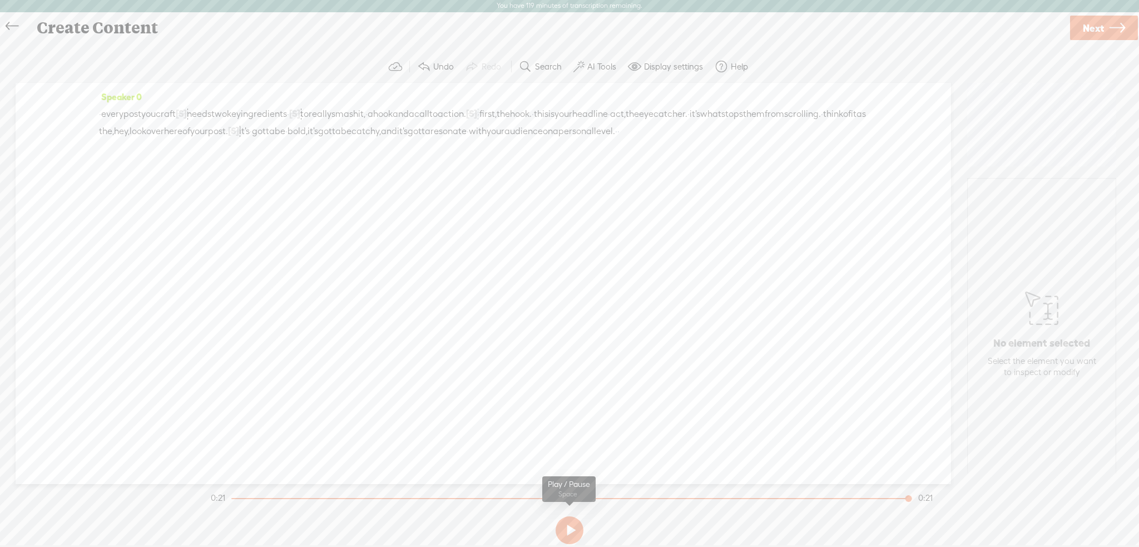
click at [569, 529] on button at bounding box center [570, 530] width 28 height 28
click at [252, 131] on span "·" at bounding box center [251, 131] width 2 height 17
click at [297, 134] on span "·" at bounding box center [295, 131] width 2 height 17
click at [250, 134] on span "it's" at bounding box center [244, 131] width 11 height 17
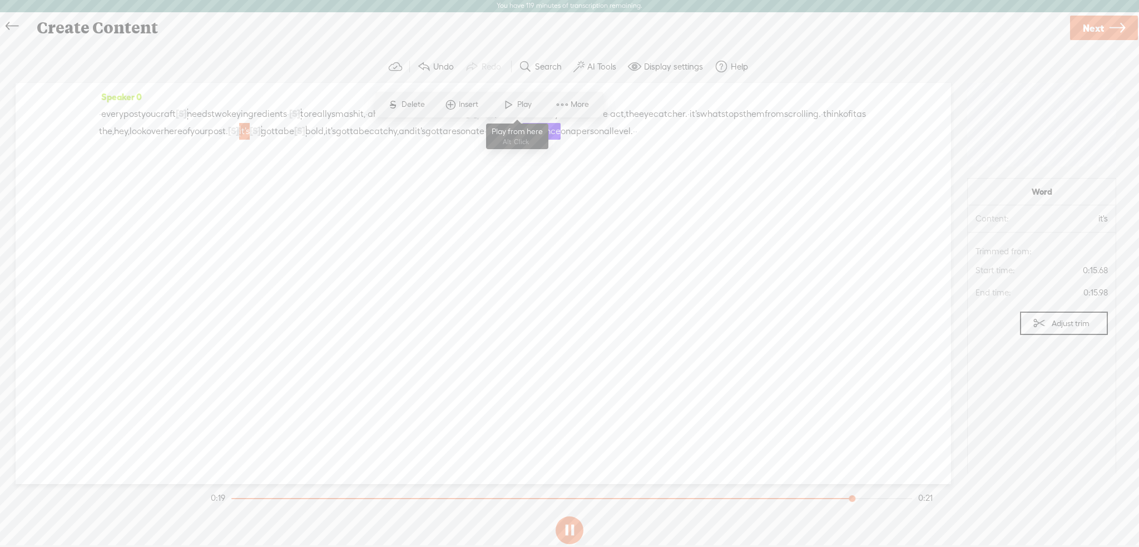
click at [511, 101] on span at bounding box center [509, 105] width 17 height 20
click at [1092, 23] on span "Next" at bounding box center [1093, 28] width 21 height 28
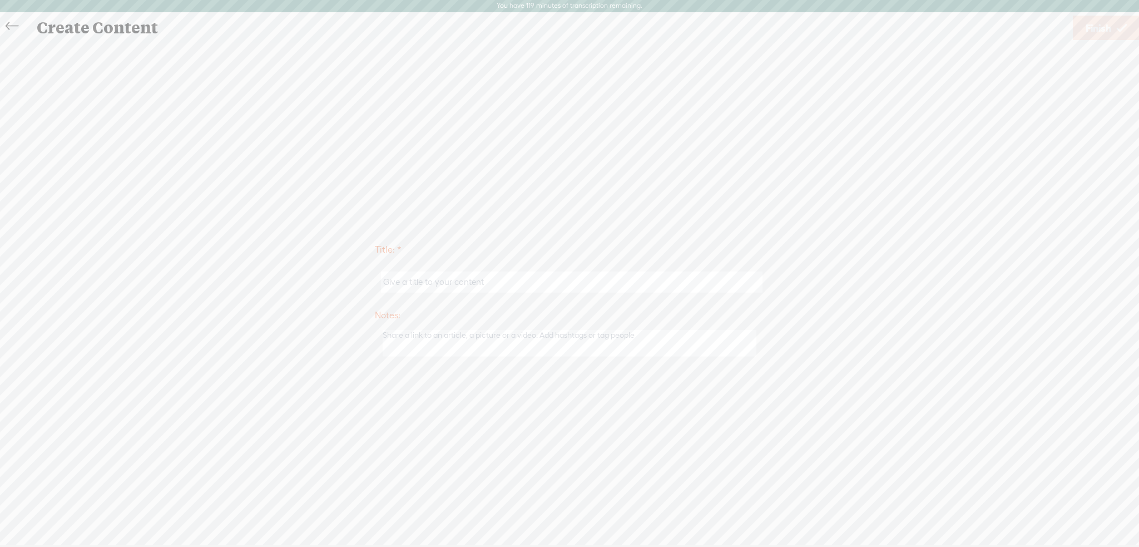
click at [12, 27] on icon at bounding box center [12, 26] width 13 height 25
click at [595, 68] on label "AI Tools" at bounding box center [602, 66] width 29 height 11
click at [586, 284] on span at bounding box center [589, 285] width 20 height 8
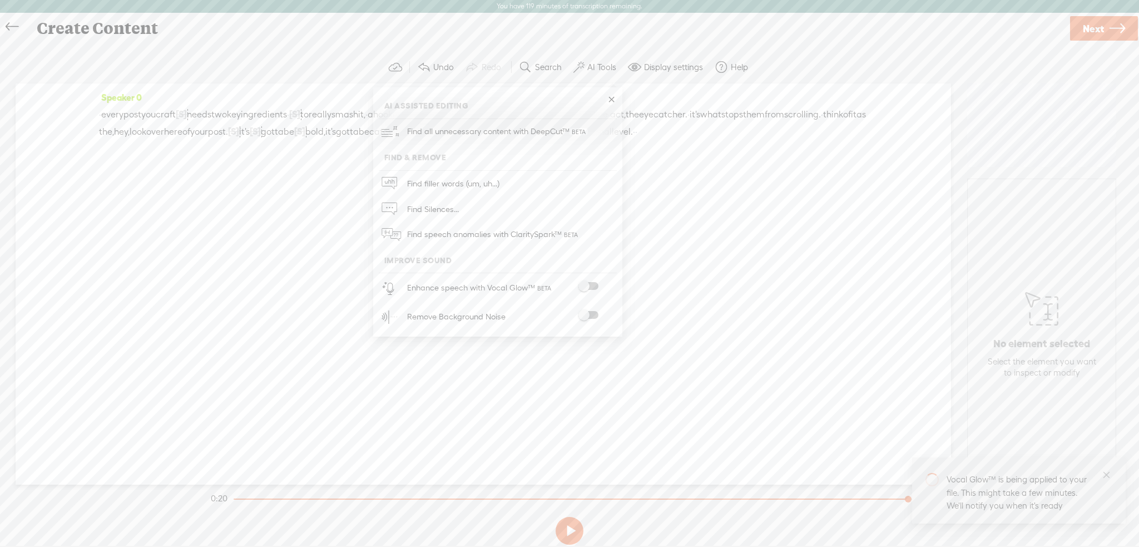
click at [761, 374] on div "Speaker 0 · every post you craft [S] · · needs two key ingredients · [S] · to r…" at bounding box center [484, 283] width 936 height 401
click at [670, 70] on label "Display settings" at bounding box center [673, 67] width 59 height 11
click at [663, 32] on div "Create Content" at bounding box center [549, 28] width 1040 height 29
click at [601, 71] on label "AI Tools" at bounding box center [602, 67] width 29 height 11
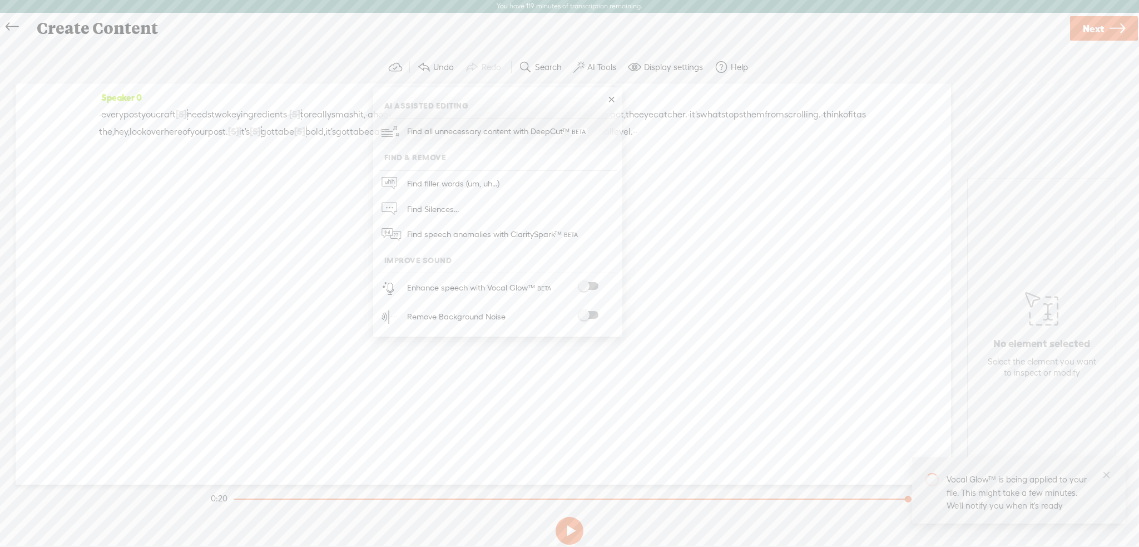
drag, startPoint x: 826, startPoint y: 235, endPoint x: 835, endPoint y: 242, distance: 11.1
click at [829, 238] on div "Speaker 0 · every post you craft [S] · · needs two key ingredients · [S] · to r…" at bounding box center [484, 283] width 936 height 401
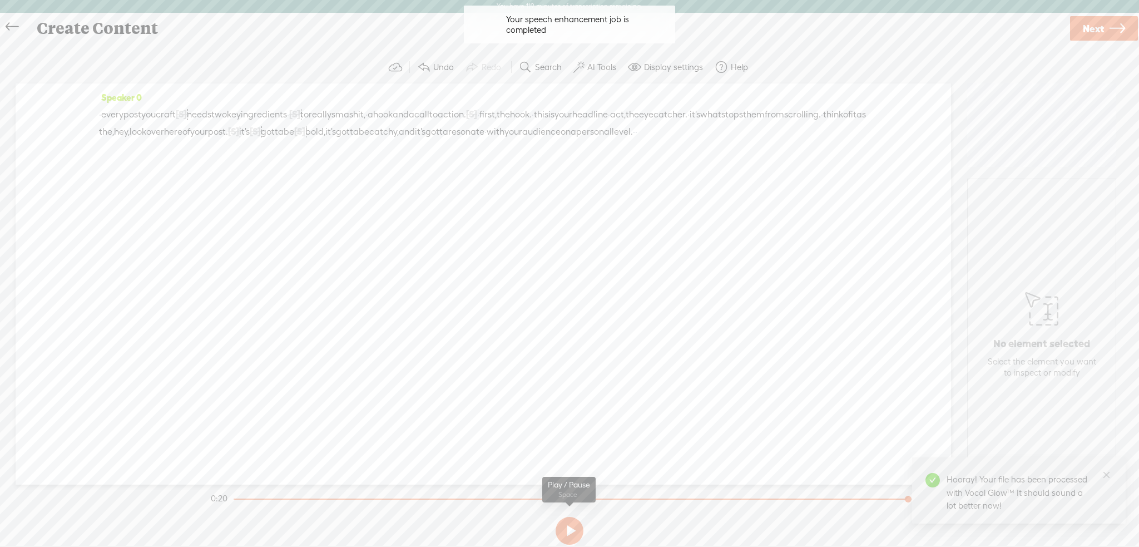
click at [576, 519] on button at bounding box center [570, 531] width 28 height 28
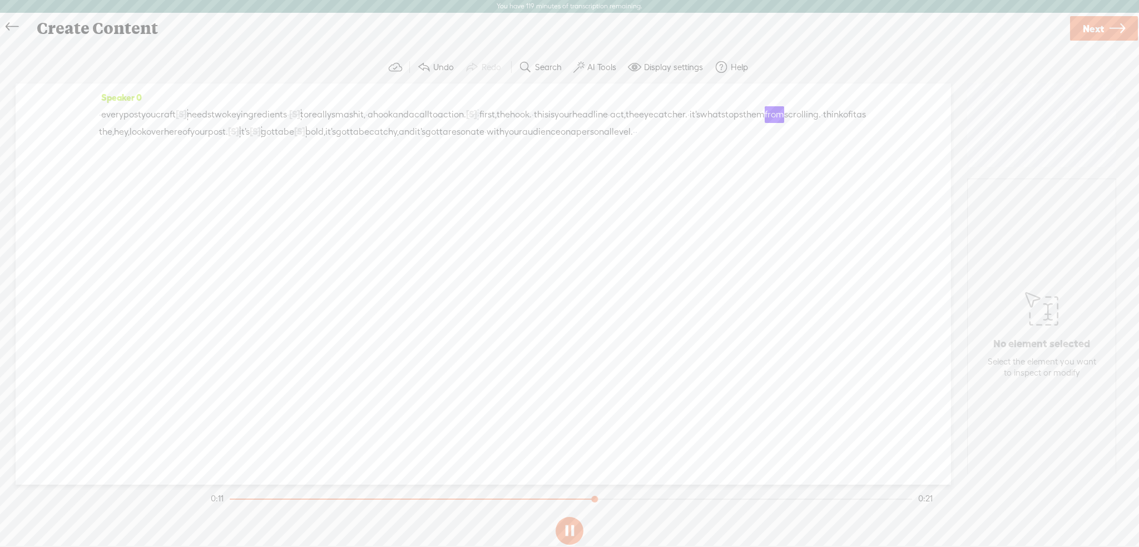
click at [1099, 34] on span "Next" at bounding box center [1093, 28] width 21 height 28
click at [14, 27] on icon at bounding box center [12, 26] width 13 height 25
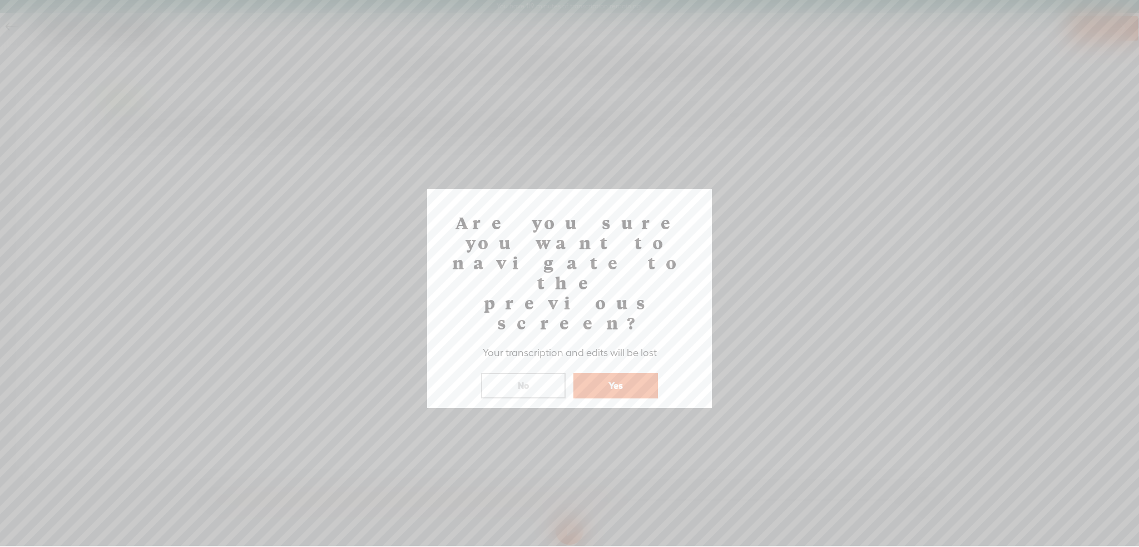
click at [654, 373] on button "Yes" at bounding box center [616, 386] width 85 height 26
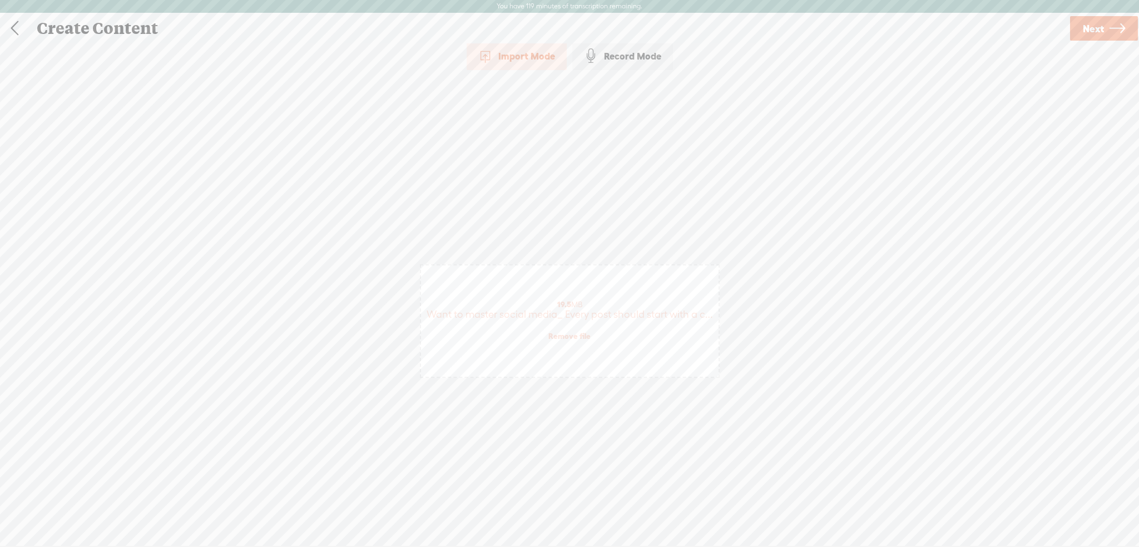
click at [11, 31] on link at bounding box center [15, 28] width 28 height 29
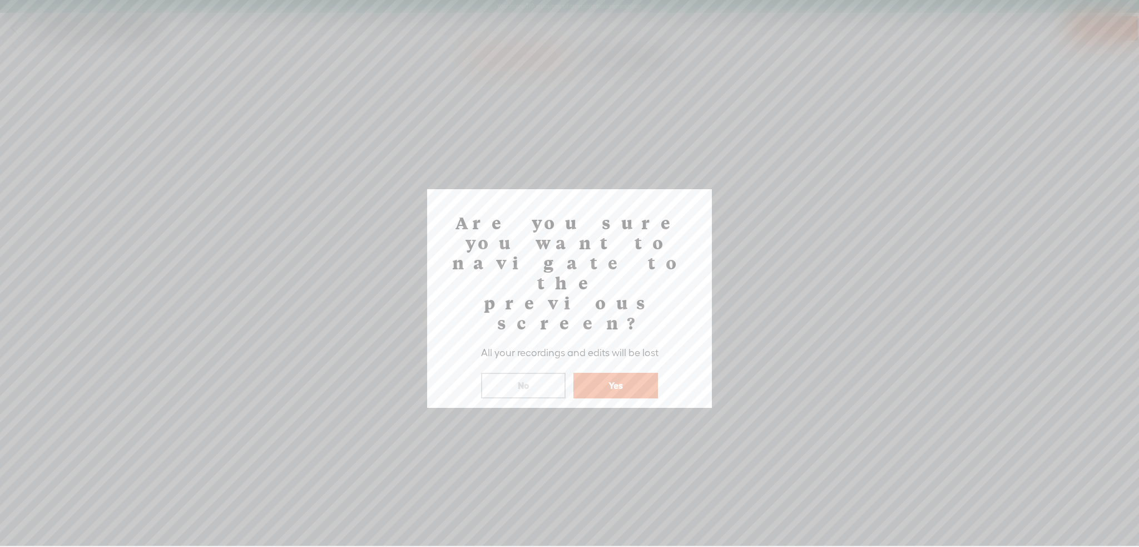
click at [619, 373] on button "Yes" at bounding box center [616, 386] width 85 height 26
